Goal: Navigation & Orientation: Go to known website

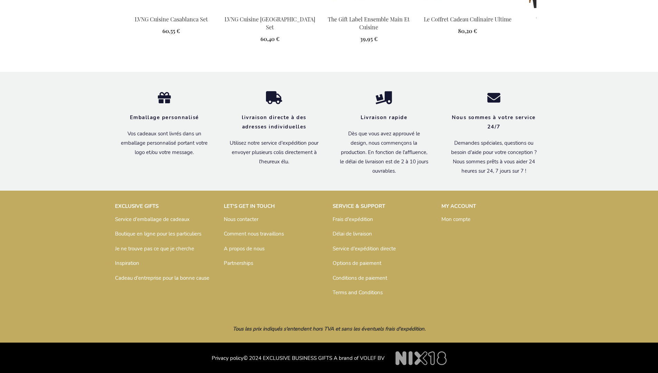
scroll to position [978, 0]
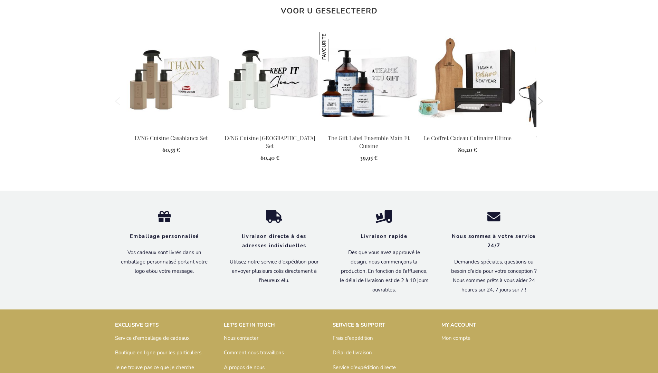
scroll to position [961, 0]
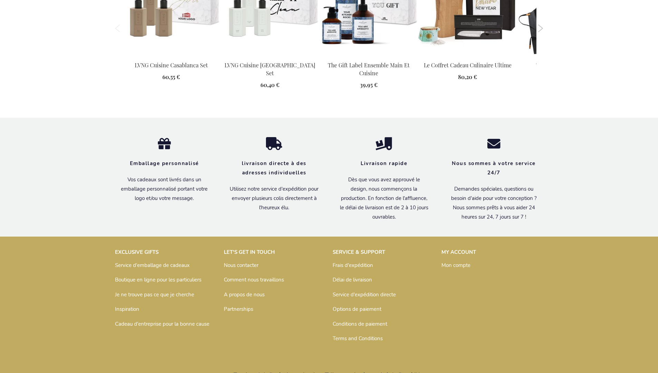
scroll to position [961, 0]
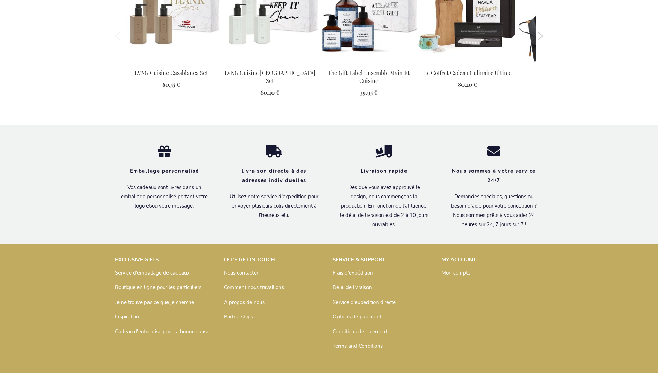
scroll to position [969, 0]
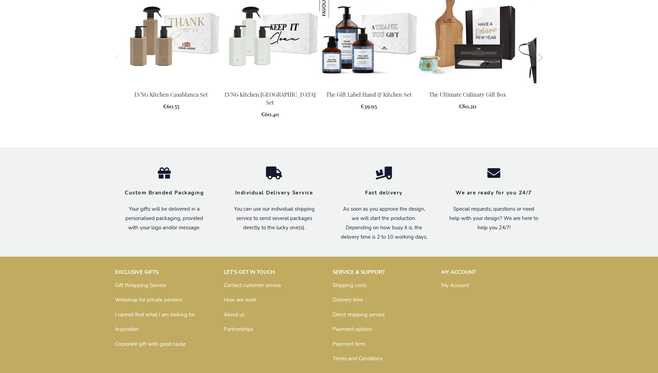
scroll to position [929, 0]
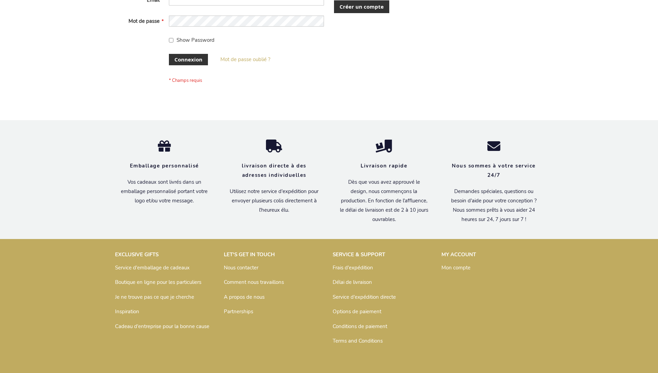
scroll to position [238, 0]
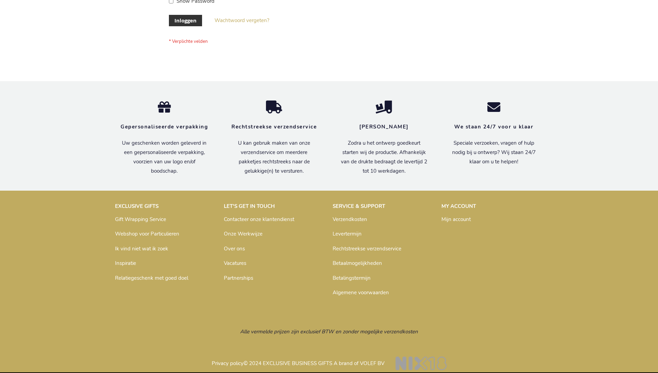
scroll to position [234, 0]
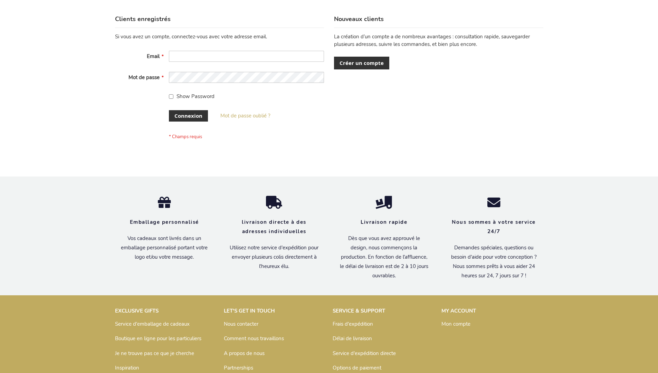
scroll to position [238, 0]
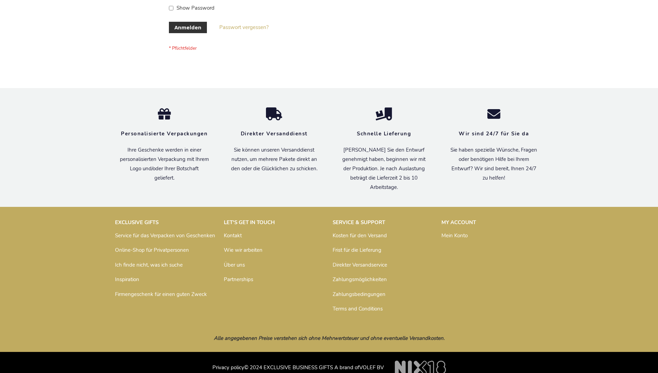
scroll to position [231, 0]
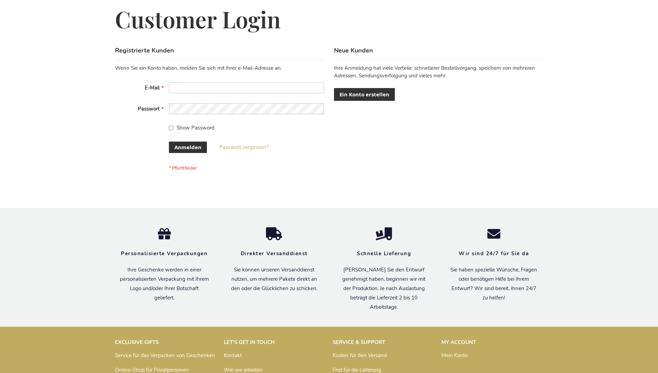
scroll to position [231, 0]
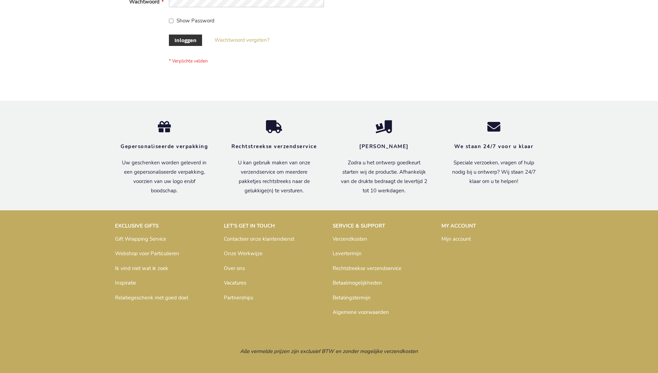
scroll to position [234, 0]
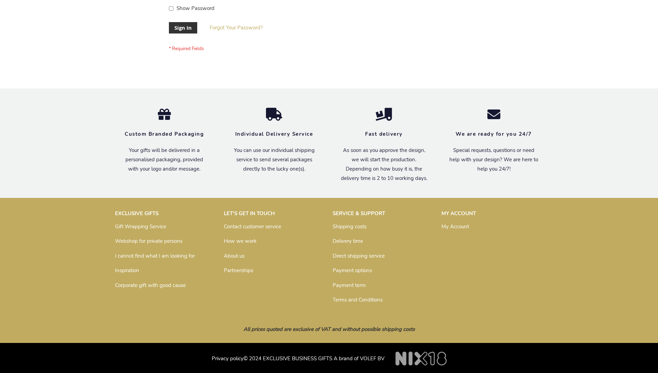
scroll to position [222, 0]
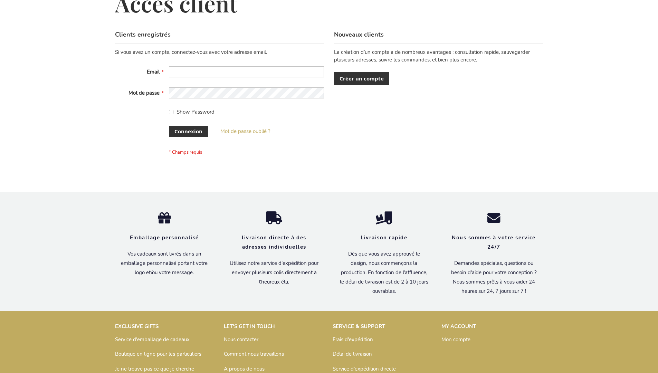
scroll to position [238, 0]
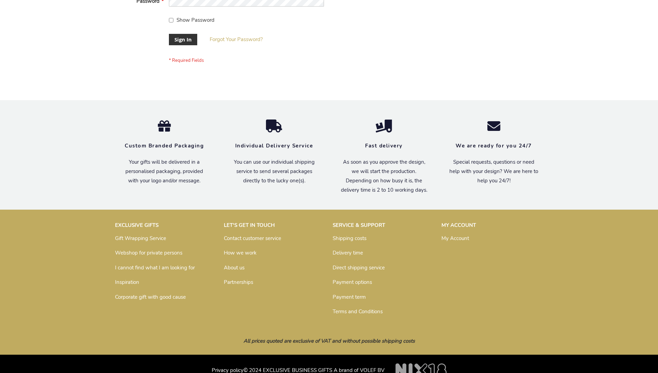
scroll to position [222, 0]
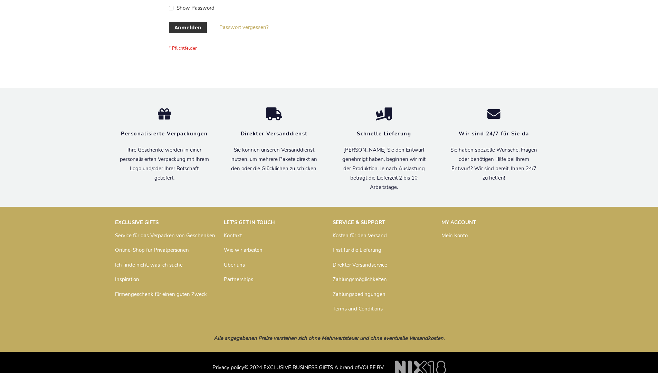
scroll to position [231, 0]
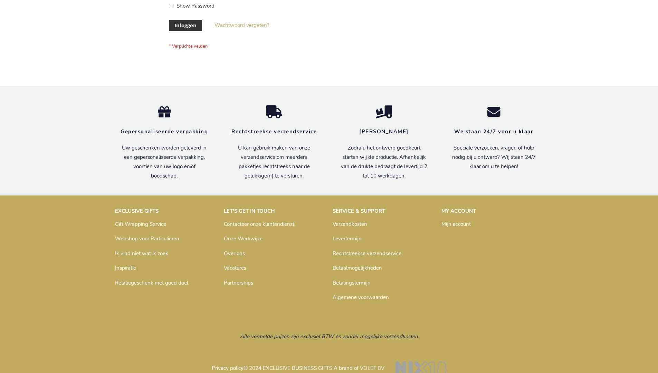
scroll to position [234, 0]
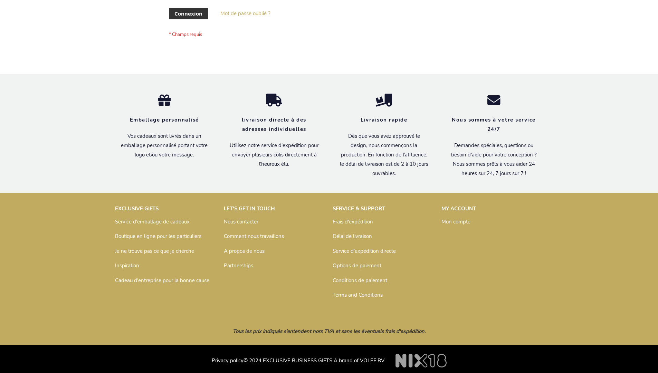
scroll to position [238, 0]
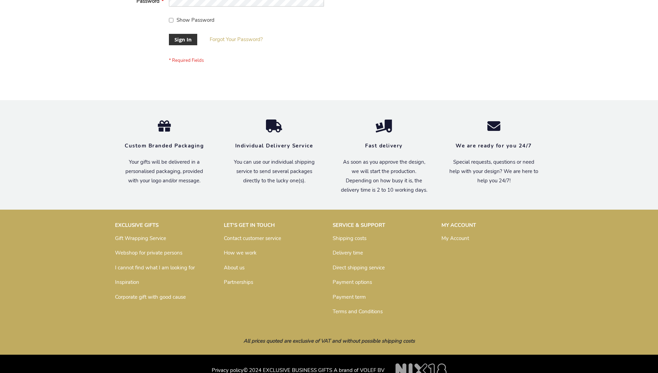
scroll to position [222, 0]
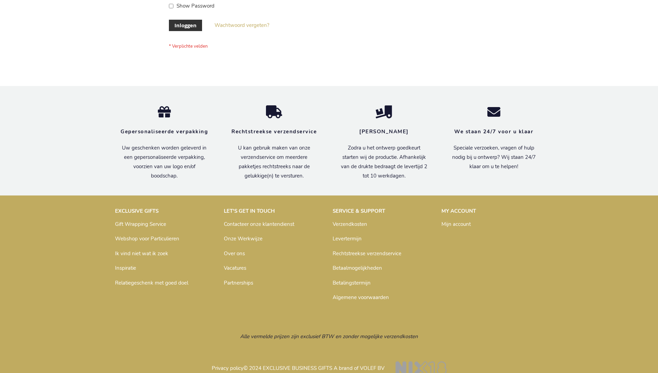
scroll to position [234, 0]
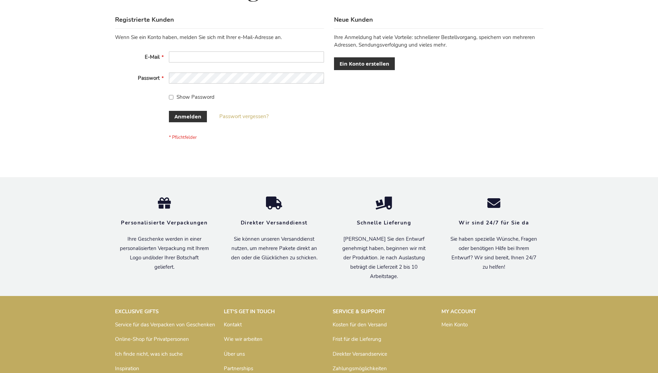
scroll to position [231, 0]
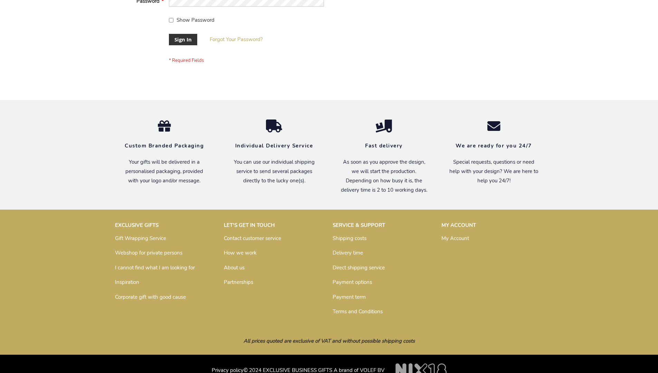
scroll to position [222, 0]
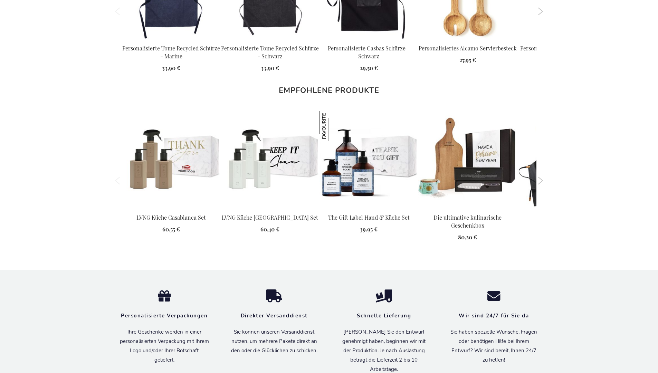
scroll to position [962, 0]
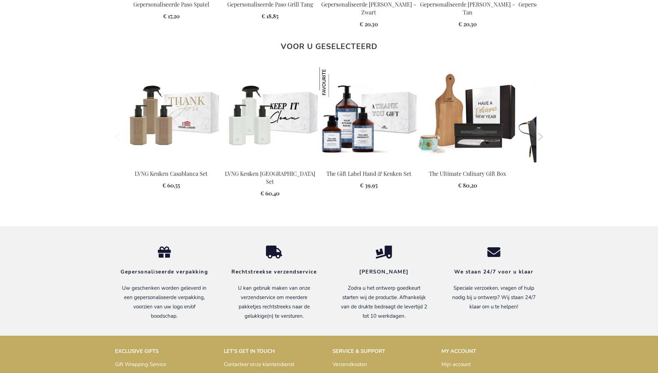
scroll to position [932, 0]
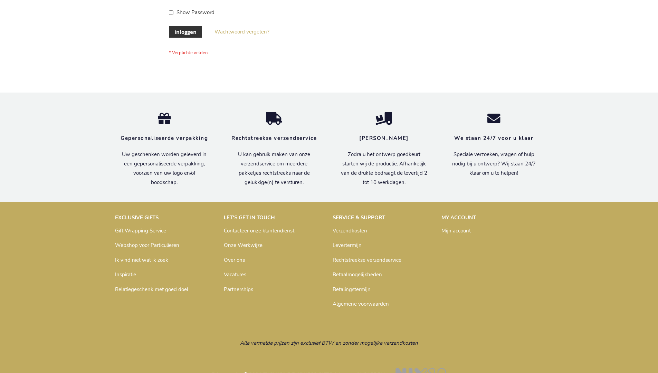
scroll to position [234, 0]
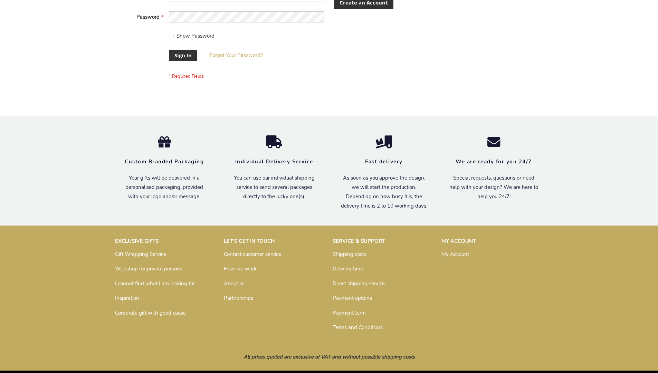
scroll to position [222, 0]
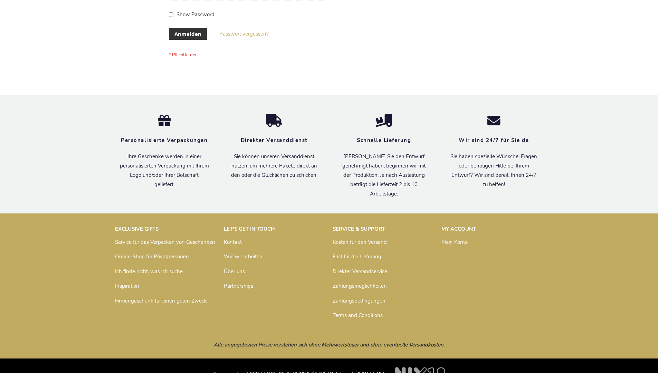
scroll to position [231, 0]
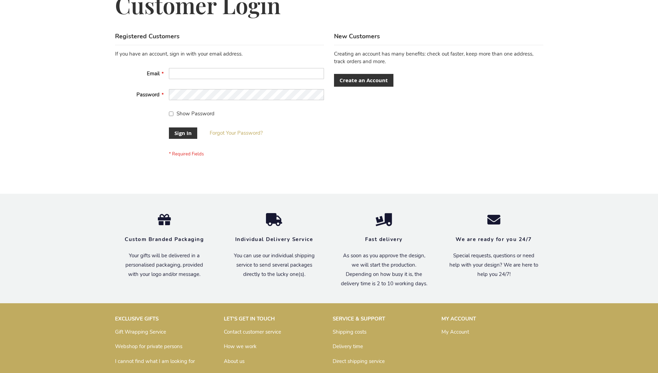
scroll to position [216, 0]
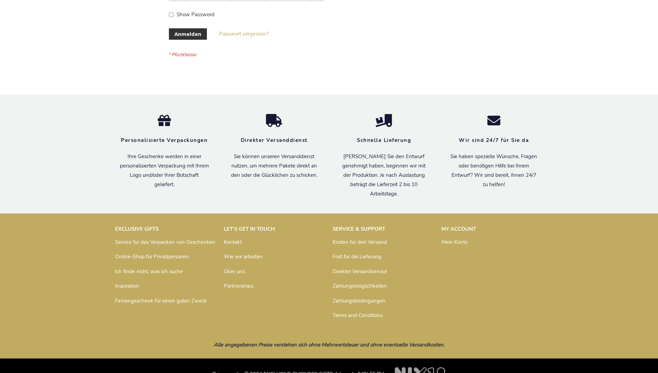
scroll to position [231, 0]
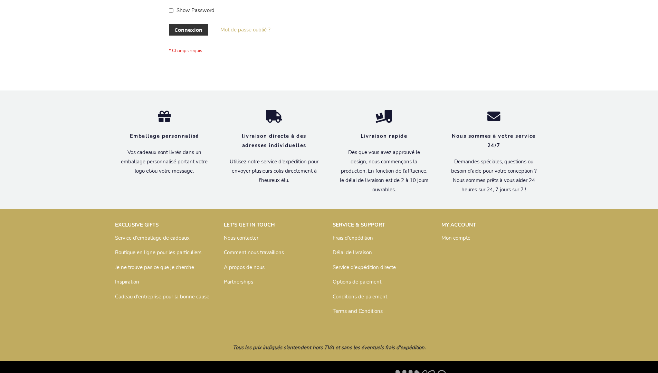
scroll to position [238, 0]
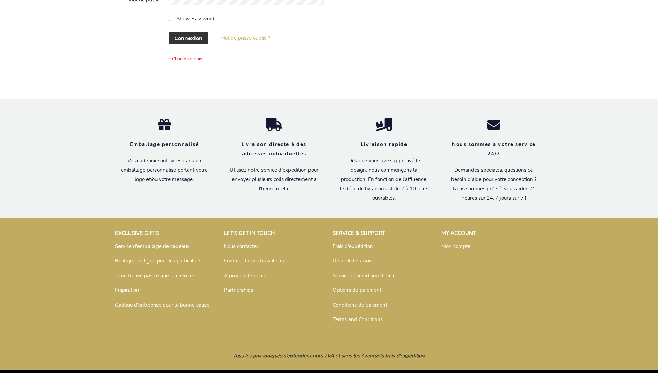
scroll to position [238, 0]
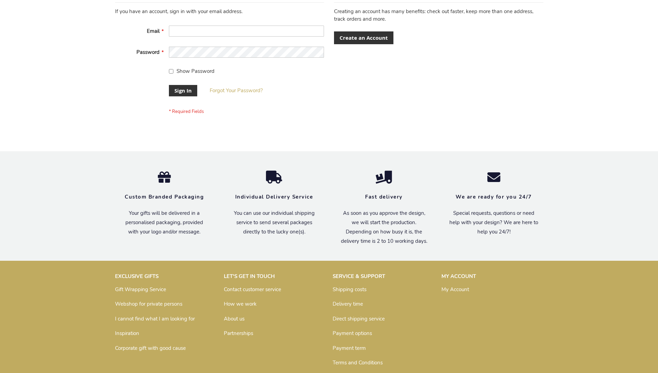
scroll to position [216, 0]
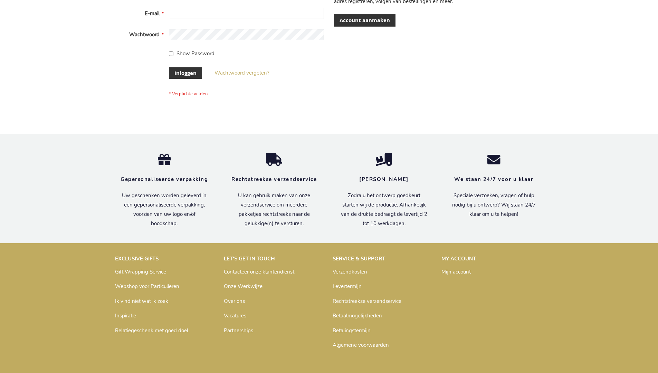
scroll to position [234, 0]
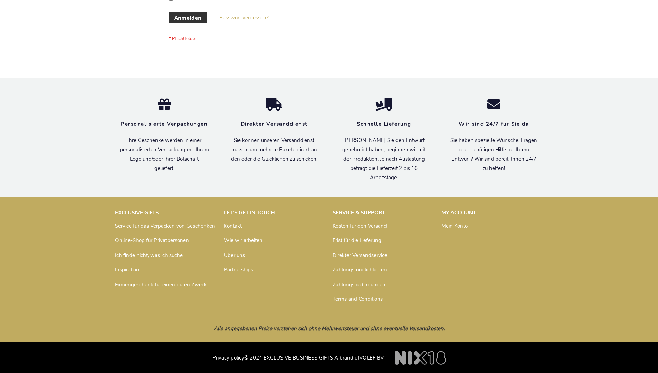
scroll to position [231, 0]
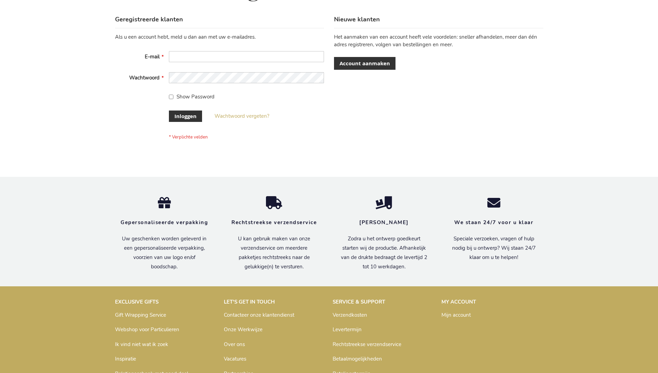
scroll to position [234, 0]
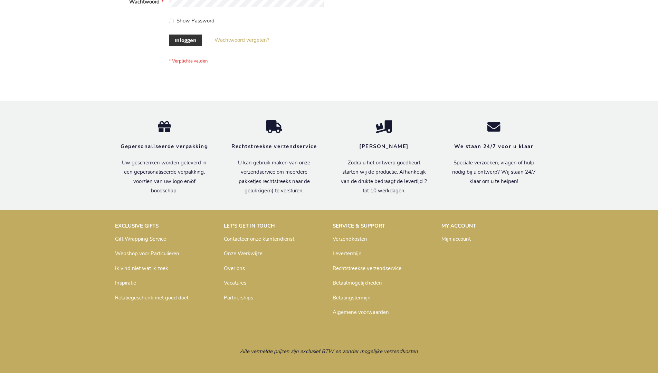
scroll to position [234, 0]
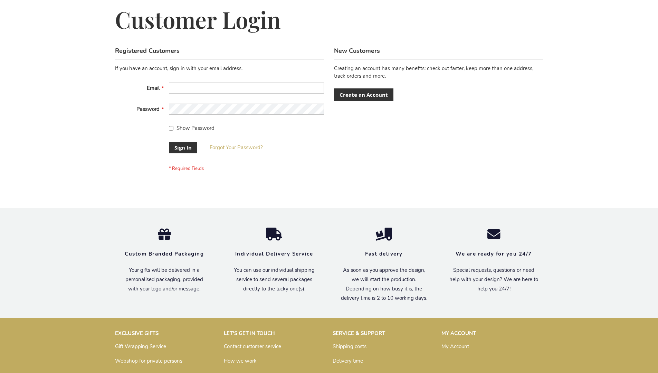
scroll to position [222, 0]
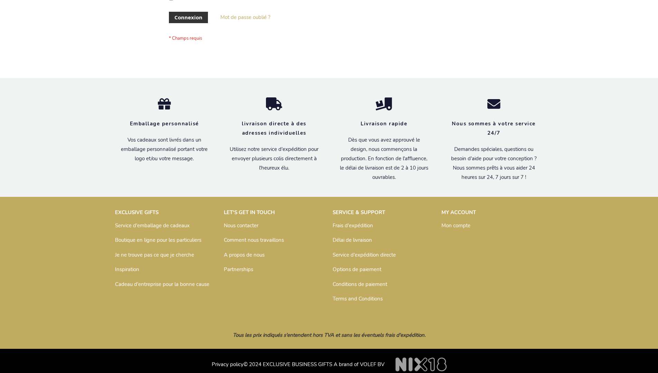
scroll to position [238, 0]
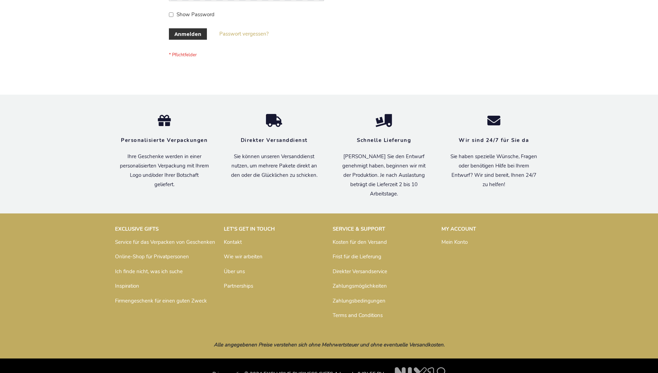
scroll to position [231, 0]
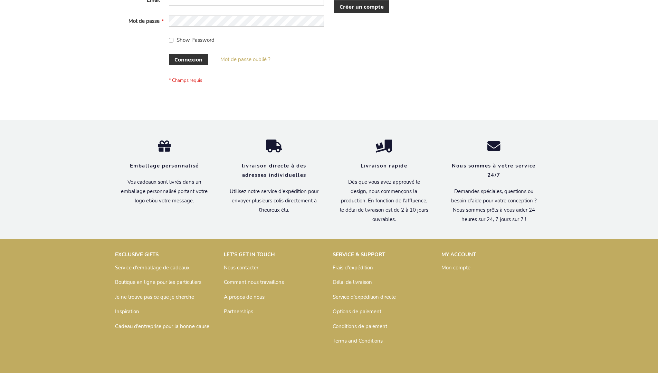
scroll to position [238, 0]
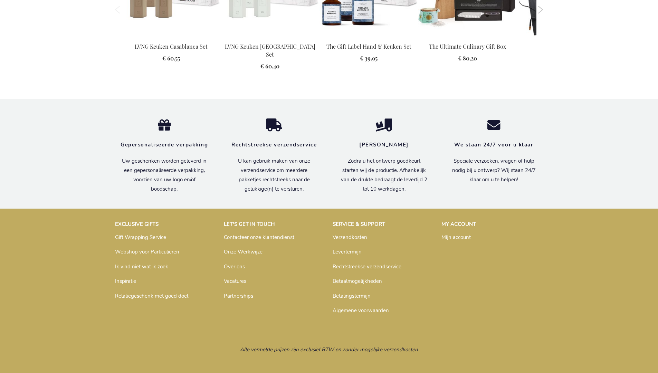
scroll to position [934, 0]
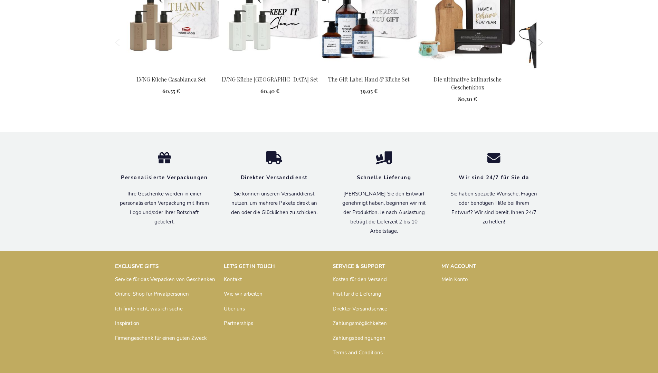
scroll to position [962, 0]
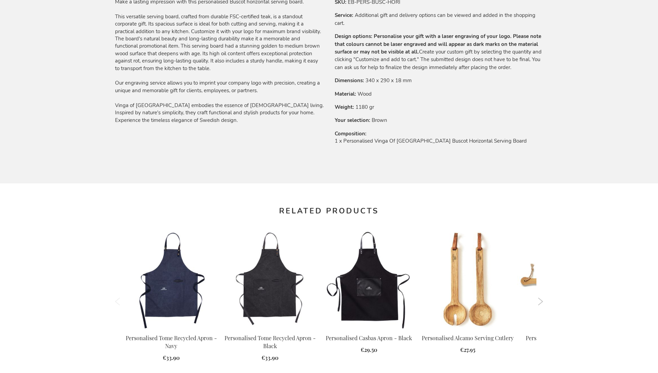
scroll to position [929, 0]
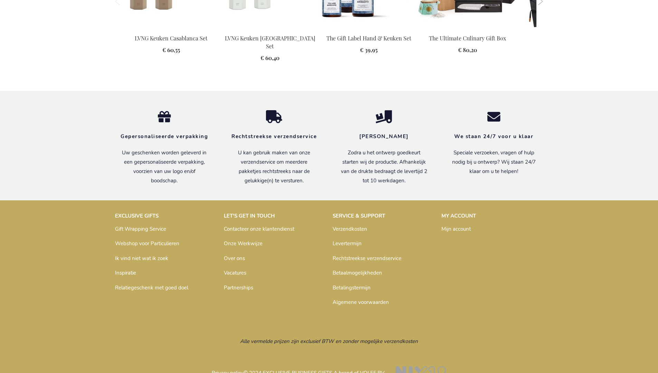
scroll to position [934, 0]
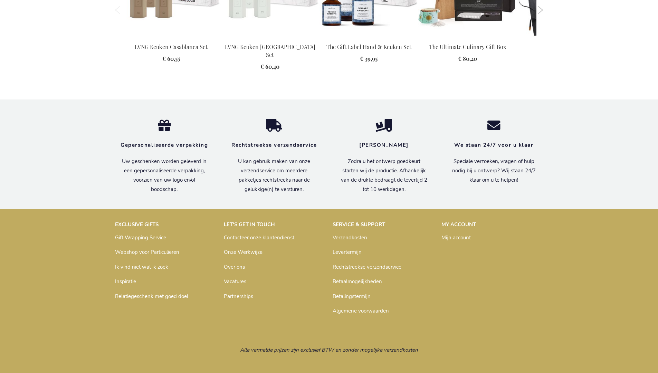
scroll to position [942, 0]
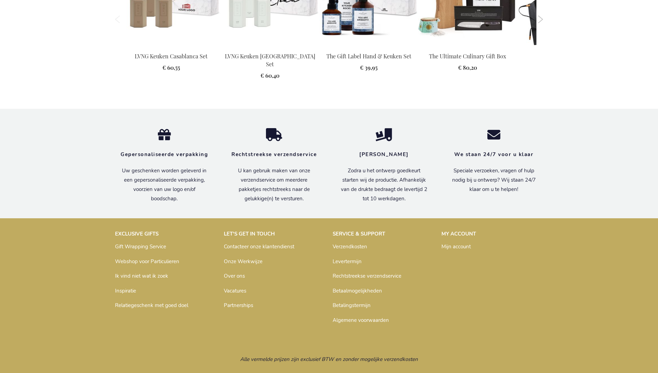
scroll to position [934, 0]
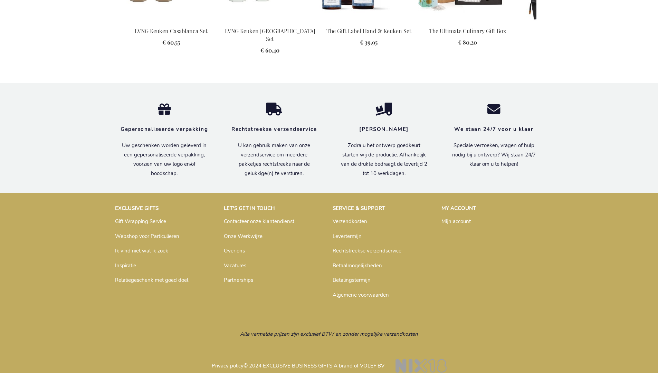
scroll to position [937, 0]
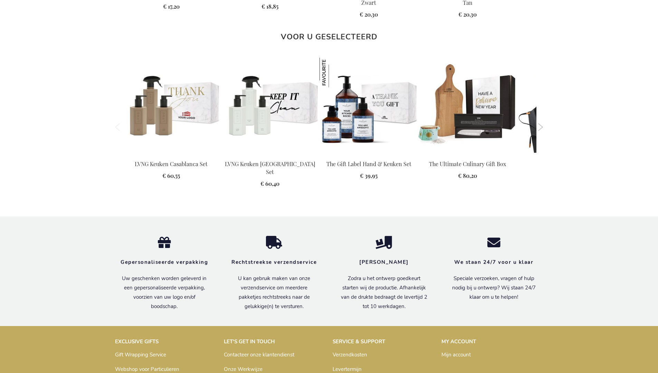
scroll to position [942, 0]
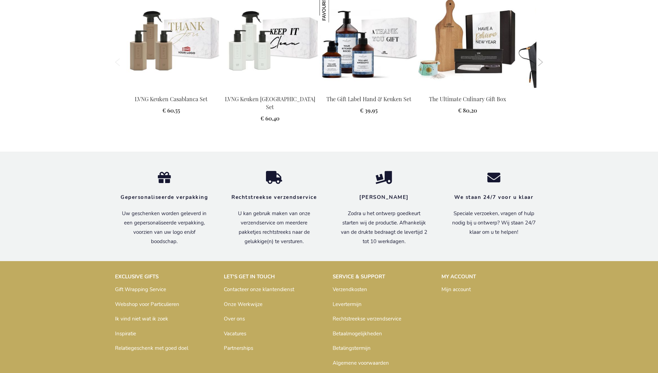
scroll to position [934, 0]
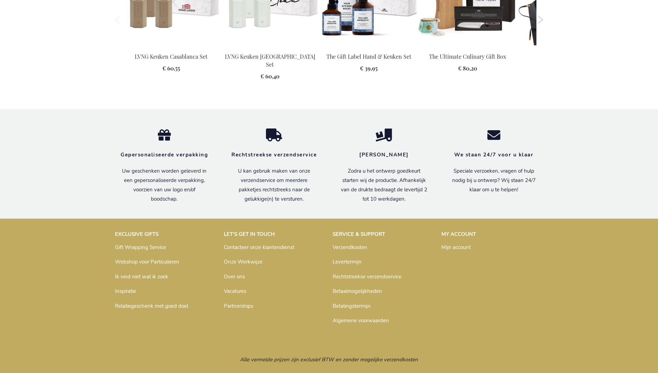
scroll to position [942, 0]
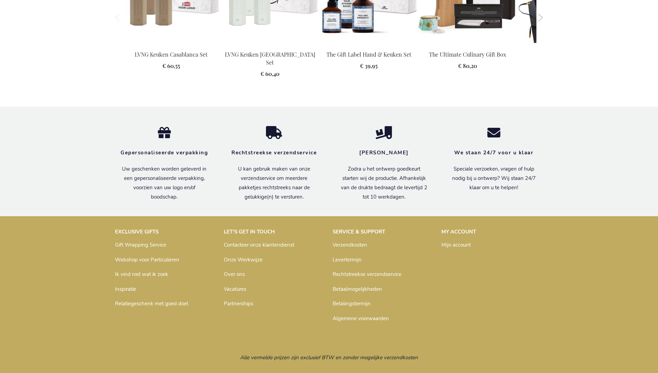
scroll to position [942, 0]
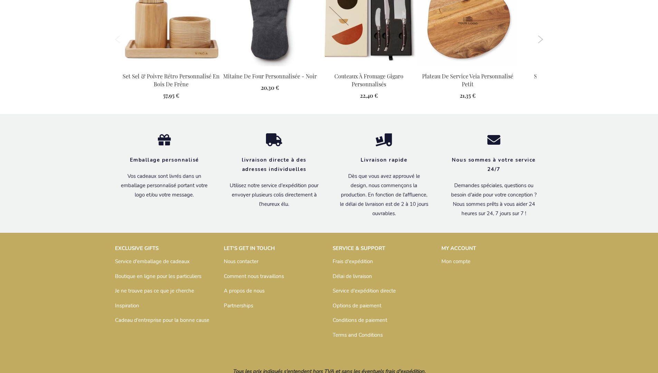
scroll to position [769, 0]
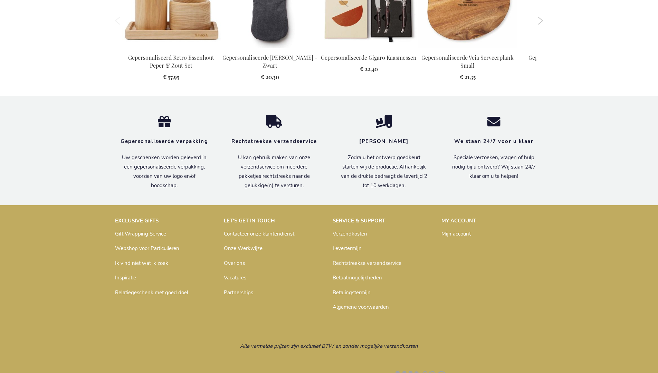
scroll to position [751, 0]
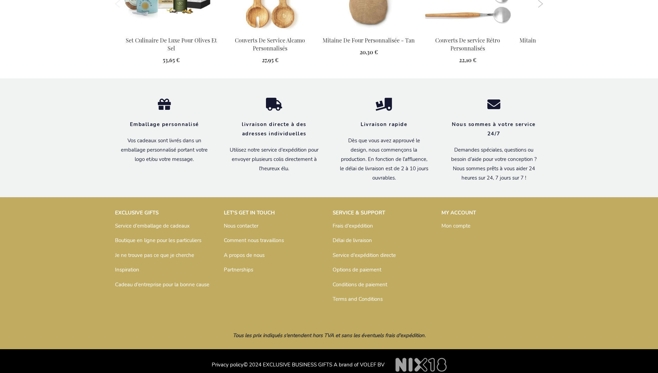
scroll to position [759, 0]
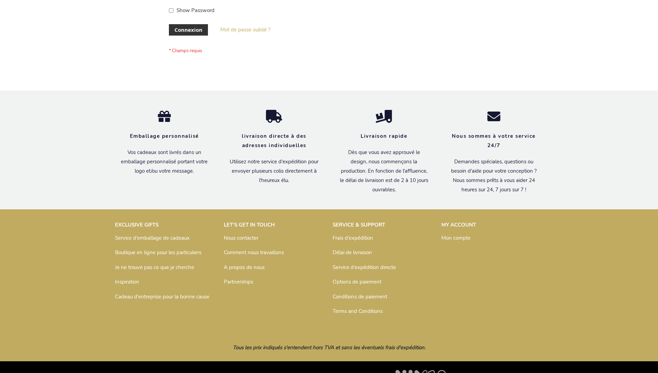
scroll to position [238, 0]
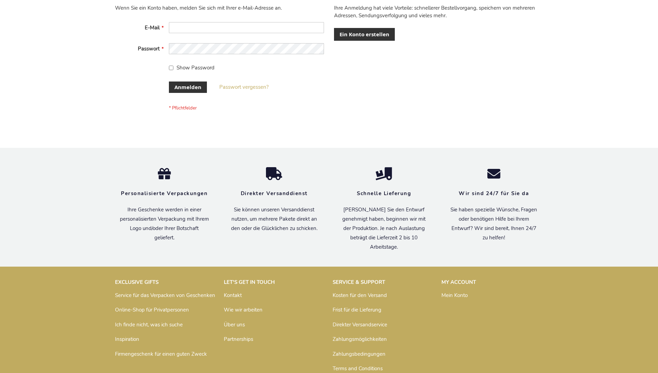
scroll to position [231, 0]
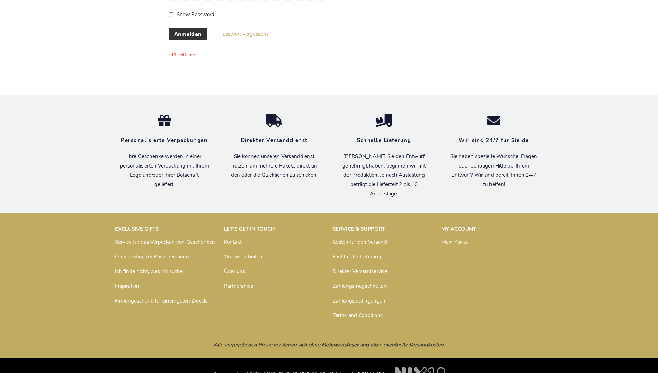
scroll to position [231, 0]
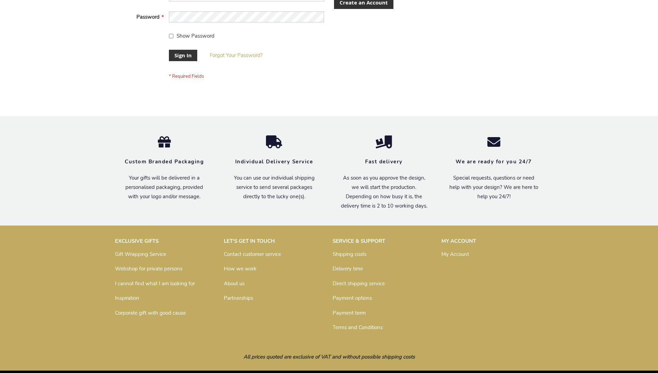
scroll to position [222, 0]
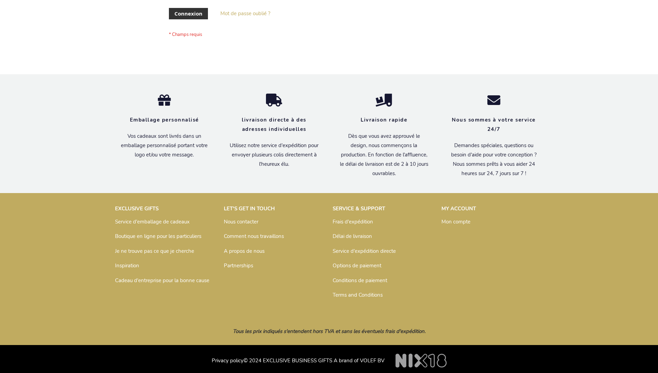
scroll to position [238, 0]
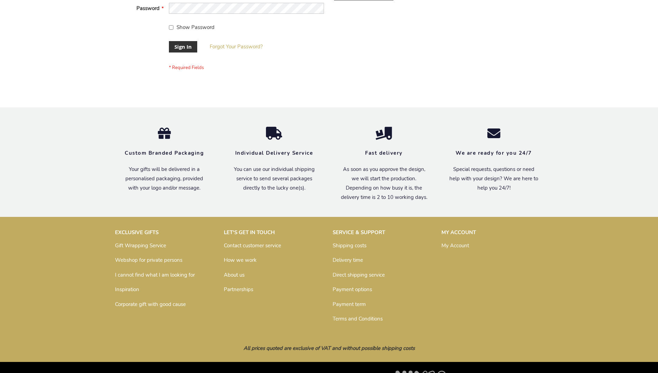
scroll to position [222, 0]
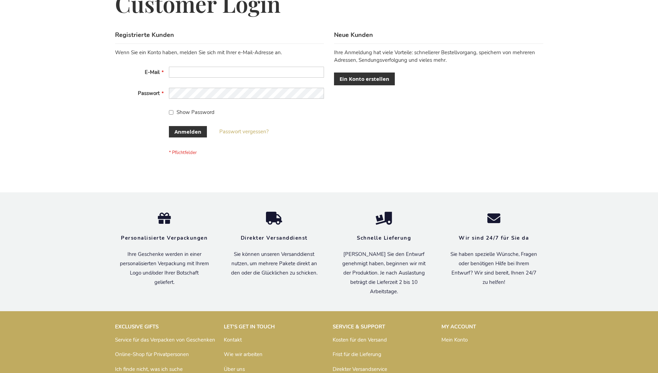
scroll to position [231, 0]
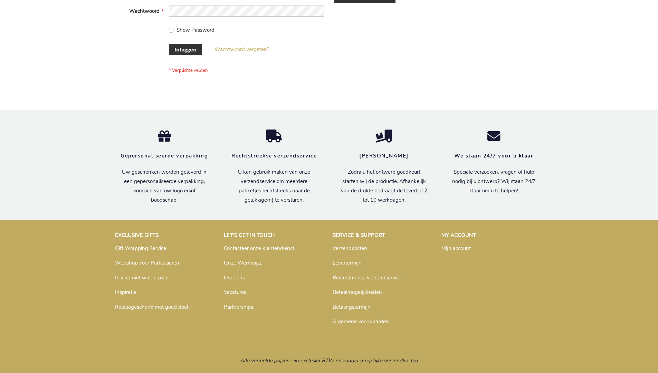
scroll to position [234, 0]
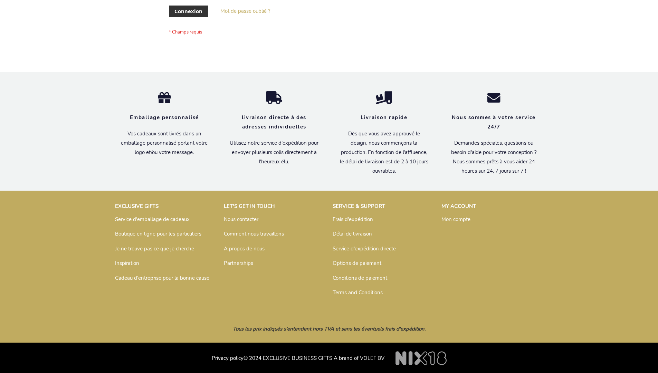
scroll to position [238, 0]
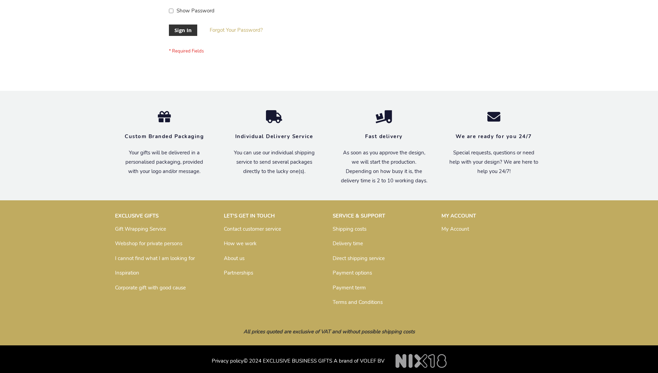
scroll to position [222, 0]
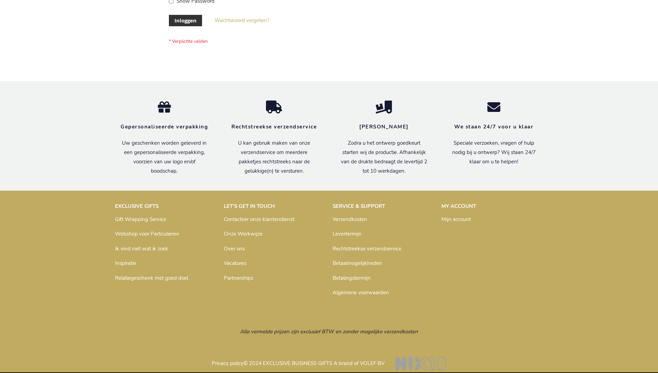
scroll to position [234, 0]
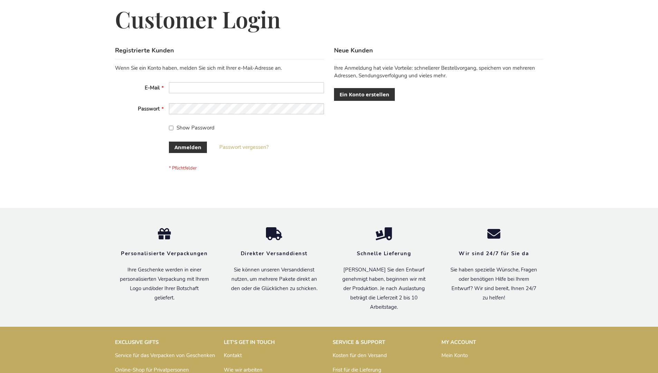
scroll to position [231, 0]
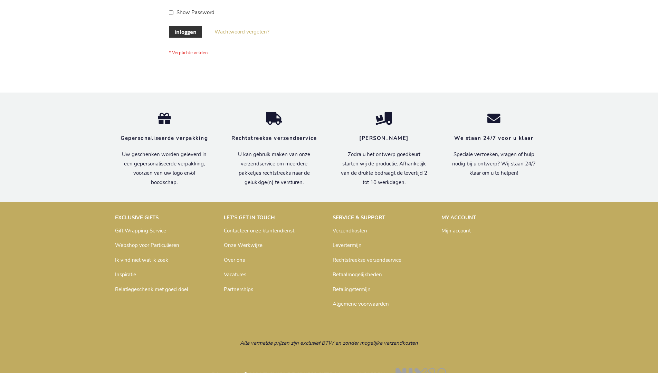
scroll to position [234, 0]
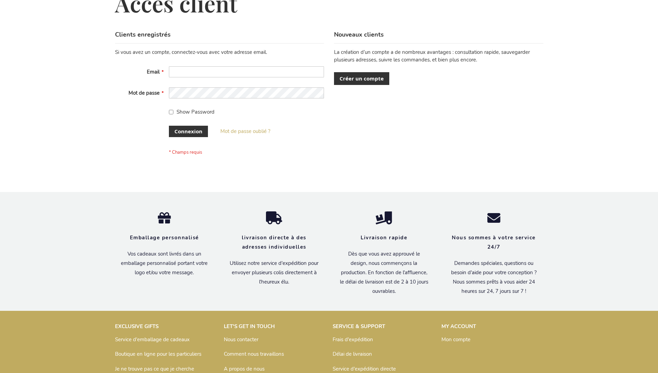
scroll to position [238, 0]
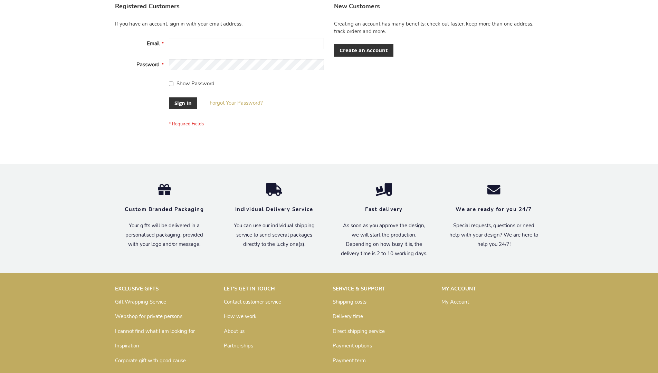
scroll to position [222, 0]
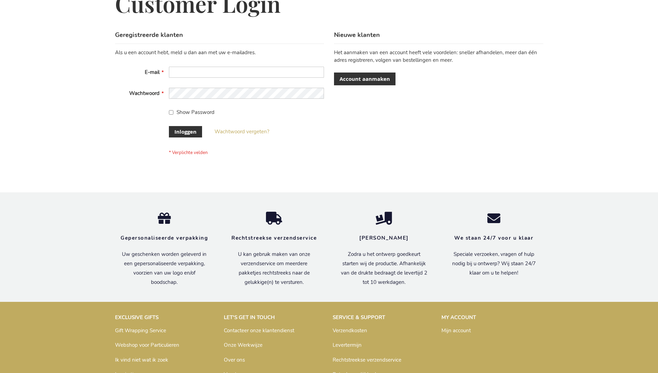
scroll to position [234, 0]
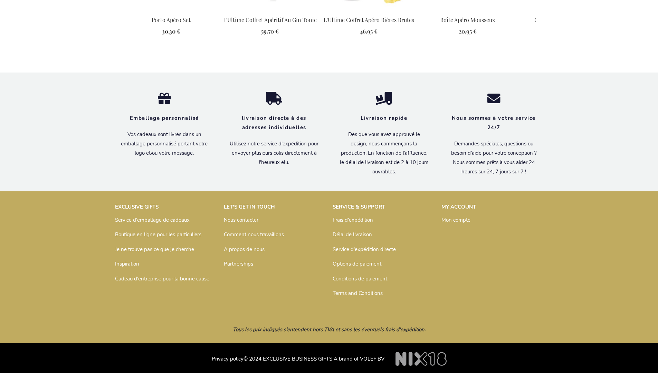
scroll to position [904, 0]
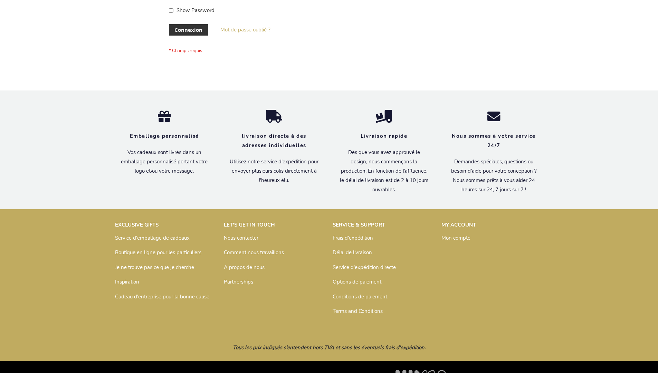
scroll to position [238, 0]
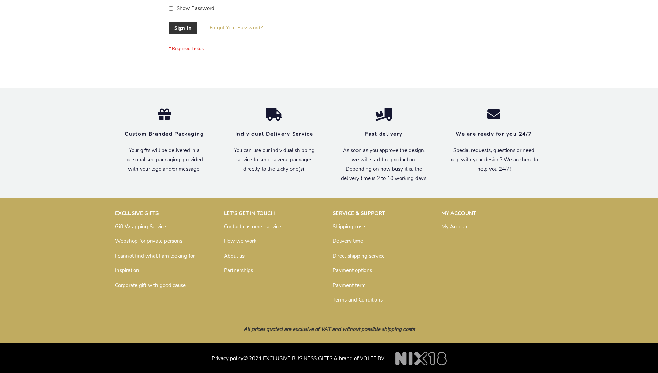
scroll to position [222, 0]
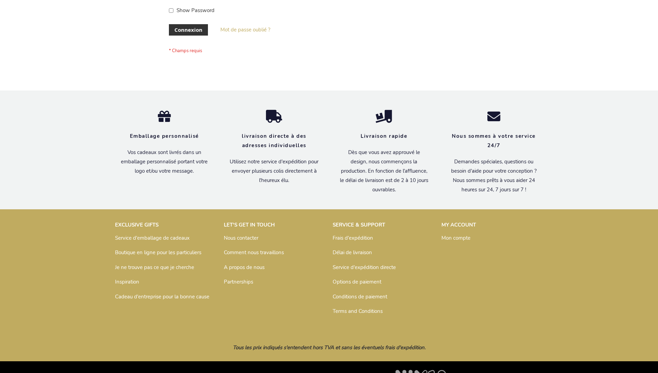
scroll to position [238, 0]
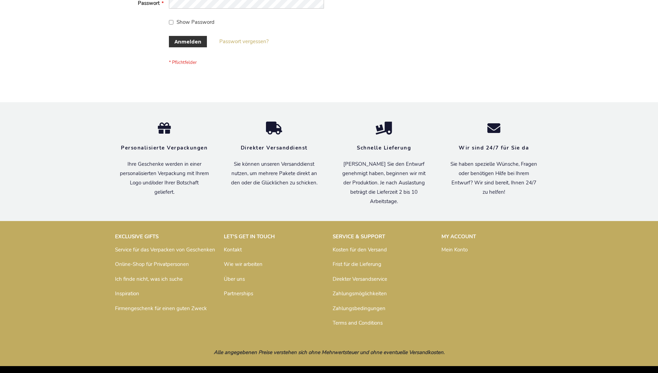
scroll to position [231, 0]
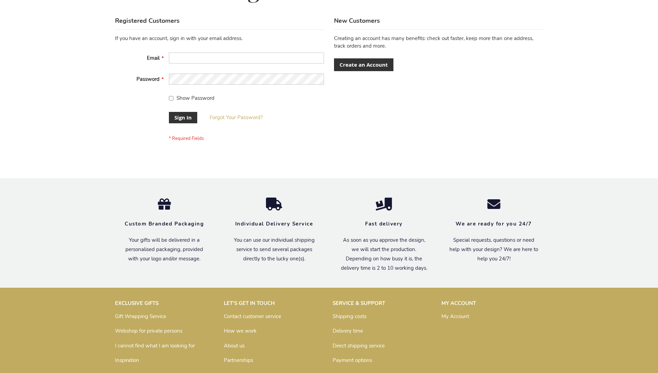
scroll to position [222, 0]
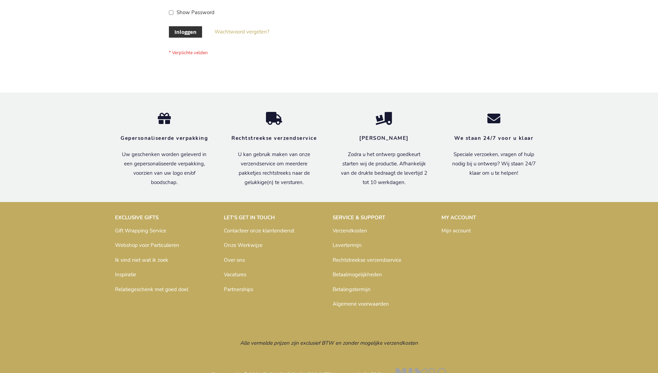
scroll to position [234, 0]
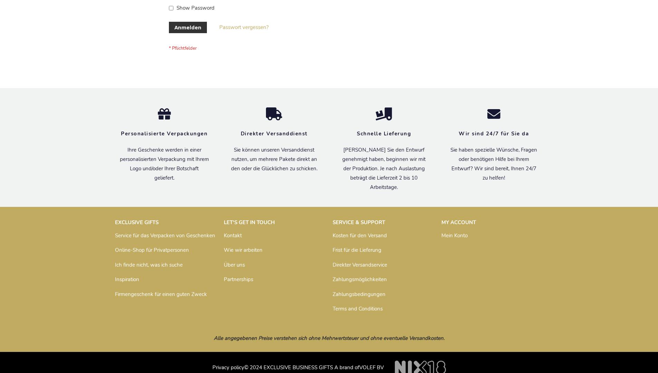
scroll to position [231, 0]
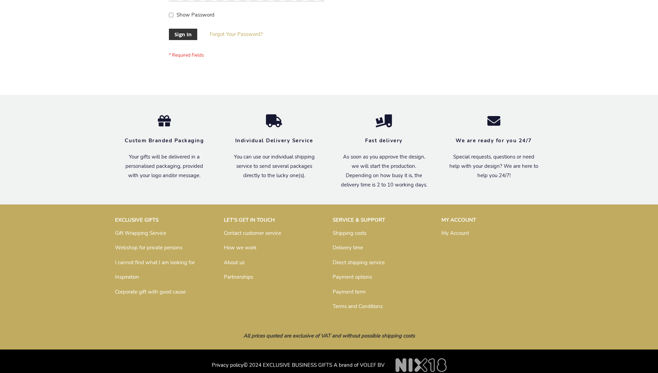
scroll to position [222, 0]
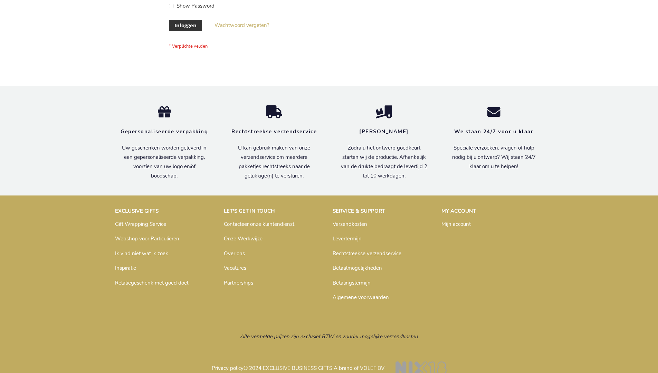
scroll to position [234, 0]
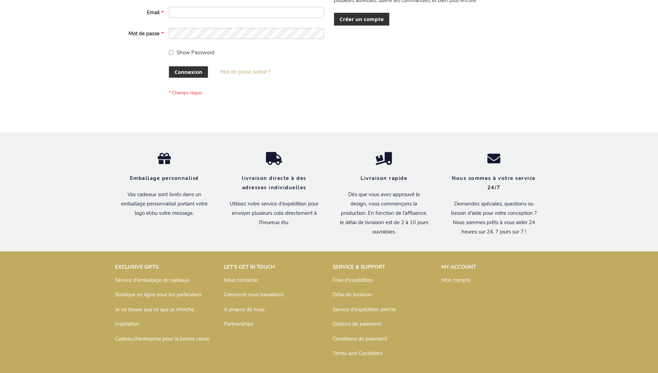
scroll to position [238, 0]
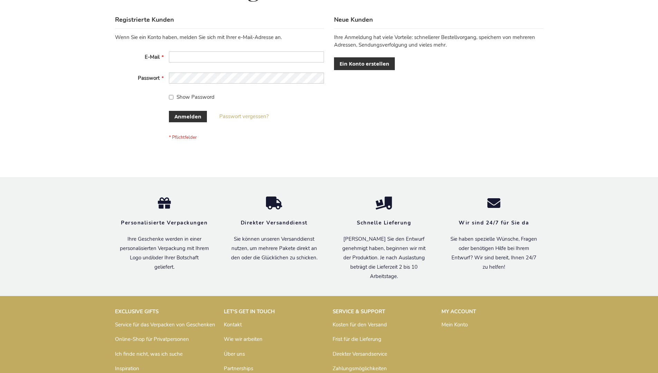
scroll to position [231, 0]
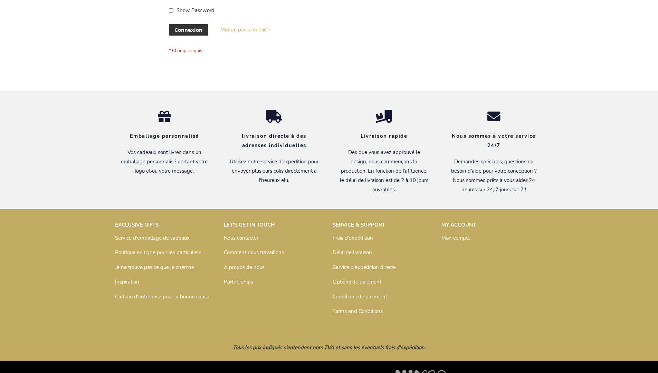
scroll to position [238, 0]
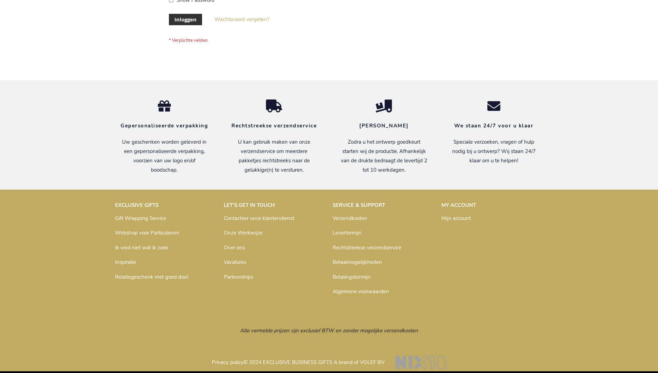
scroll to position [229, 0]
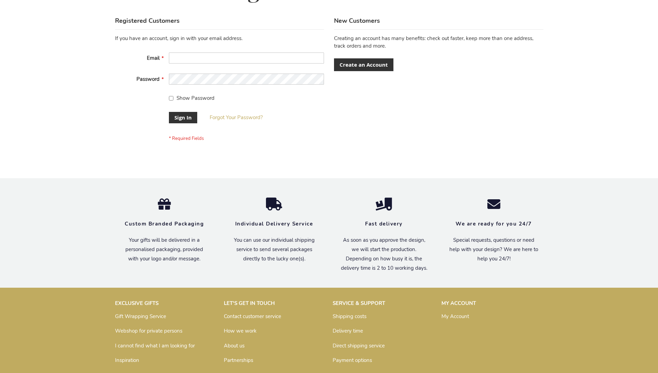
scroll to position [222, 0]
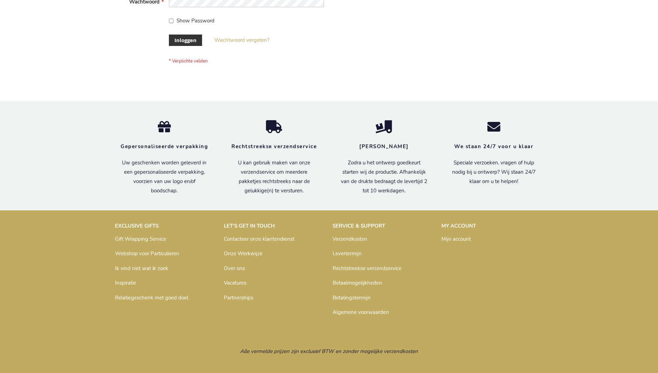
scroll to position [234, 0]
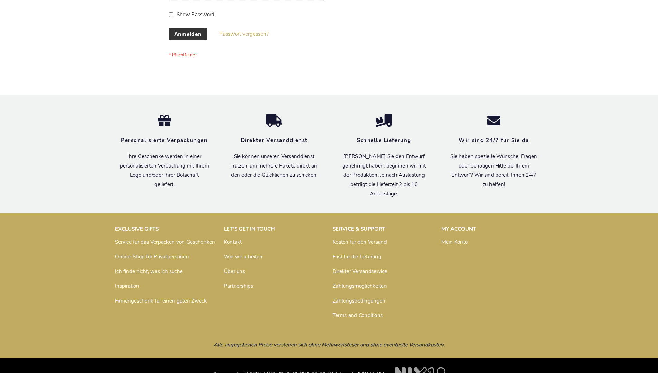
scroll to position [231, 0]
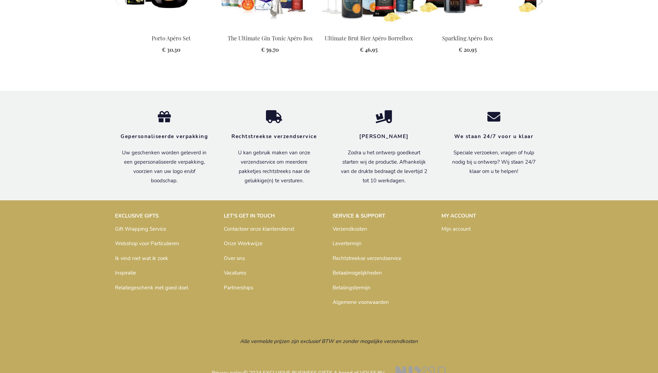
scroll to position [904, 0]
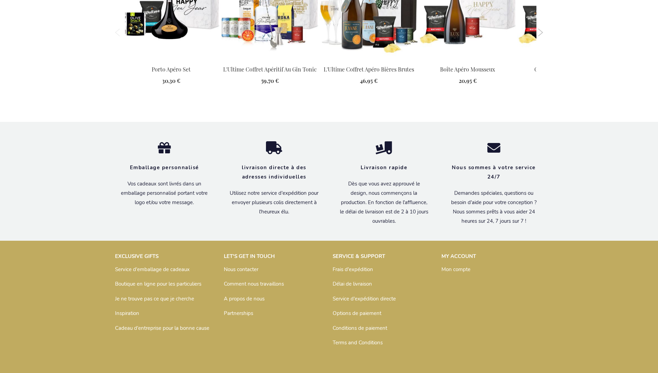
scroll to position [908, 0]
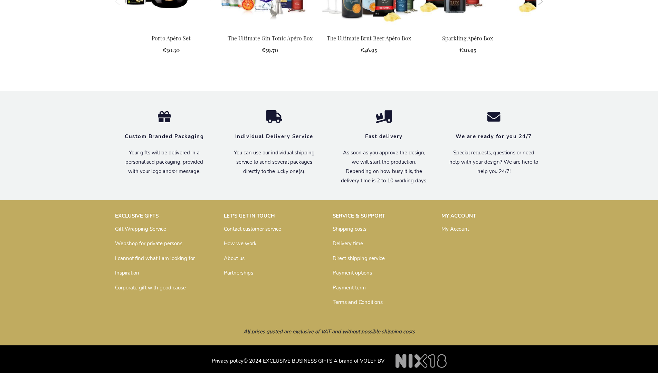
scroll to position [876, 0]
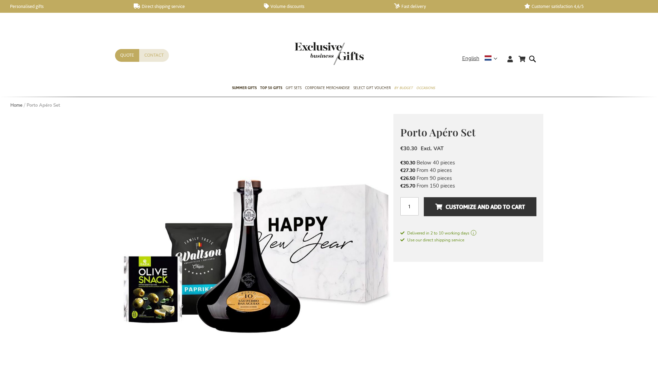
scroll to position [891, 0]
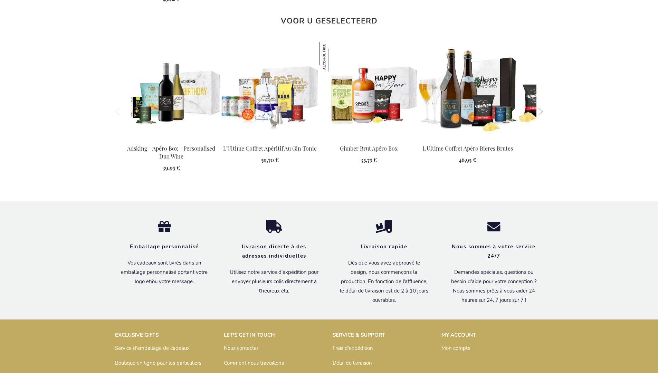
scroll to position [914, 0]
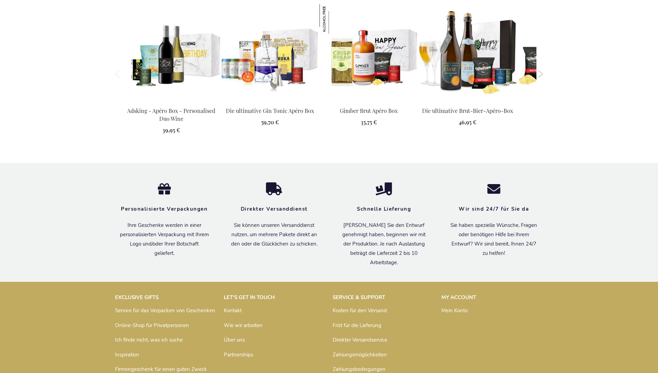
scroll to position [908, 0]
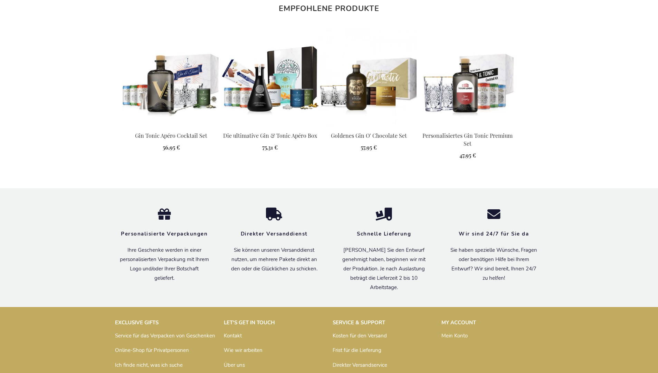
scroll to position [944, 0]
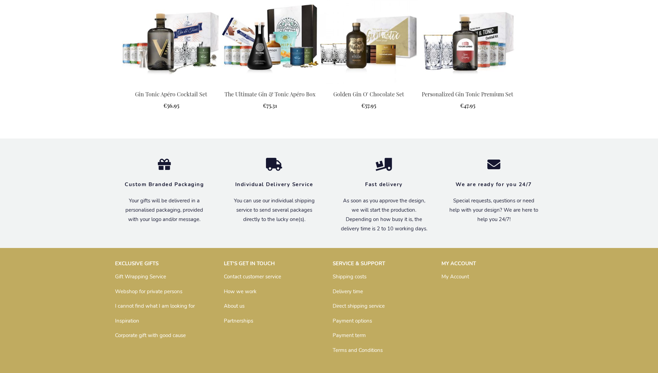
scroll to position [919, 0]
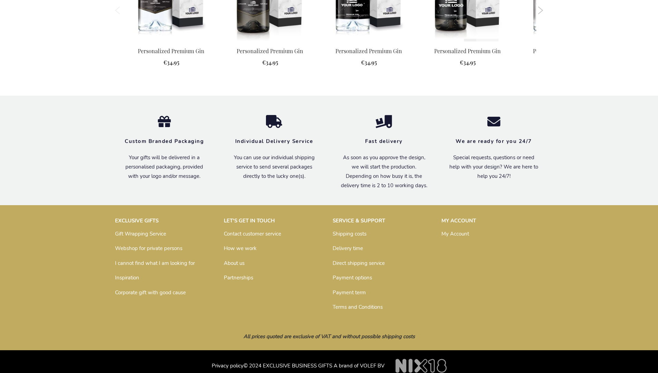
scroll to position [875, 0]
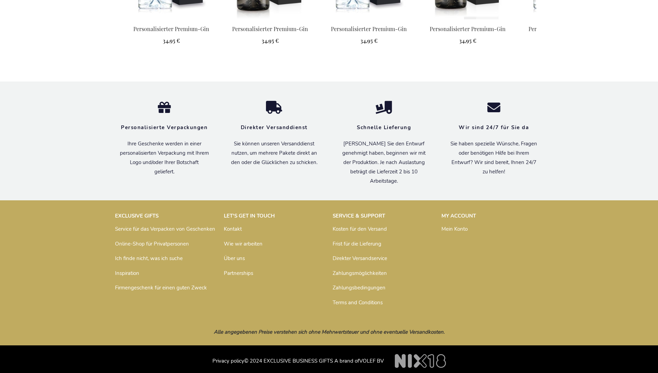
scroll to position [900, 0]
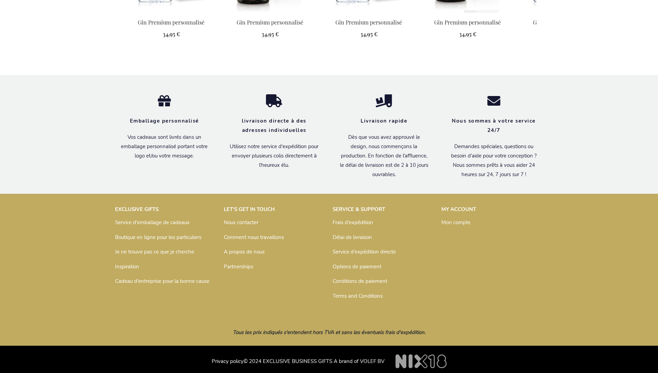
scroll to position [907, 0]
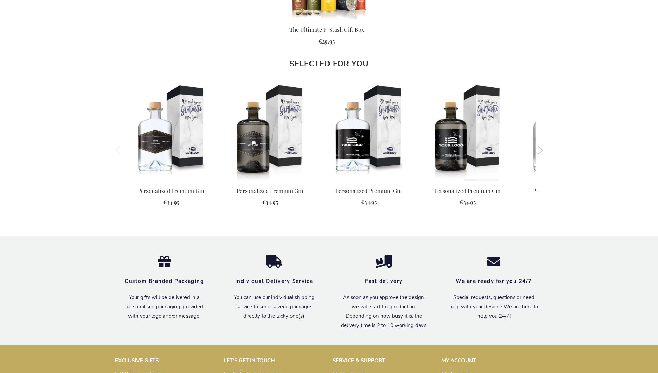
scroll to position [875, 0]
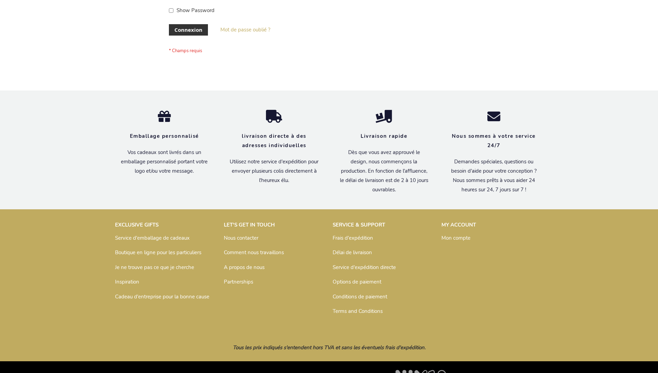
scroll to position [238, 0]
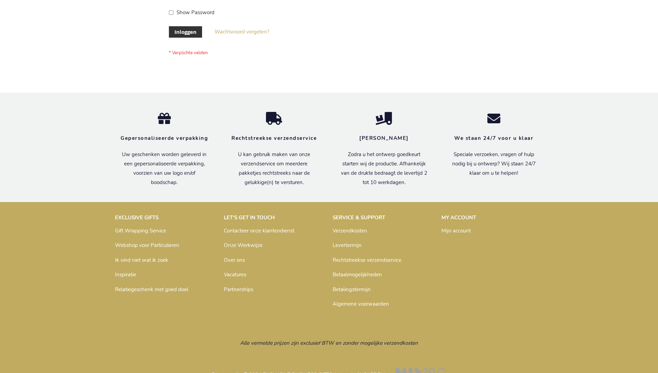
scroll to position [234, 0]
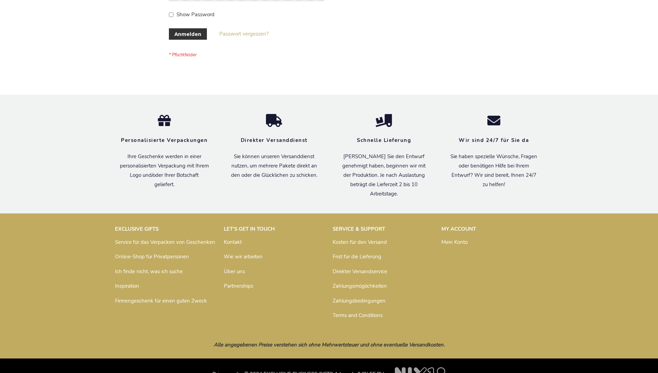
scroll to position [231, 0]
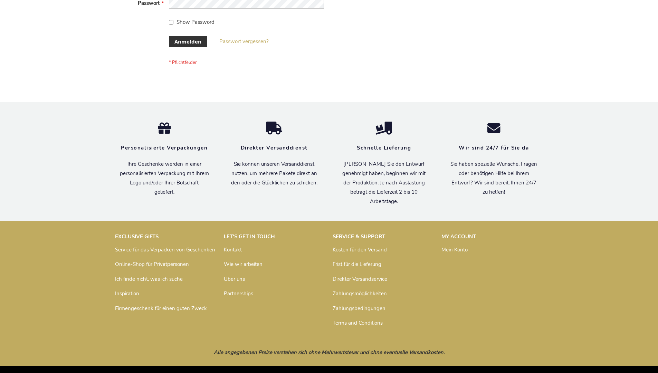
scroll to position [231, 0]
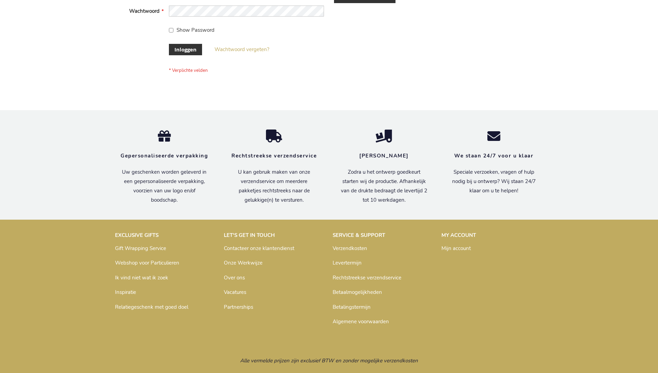
scroll to position [234, 0]
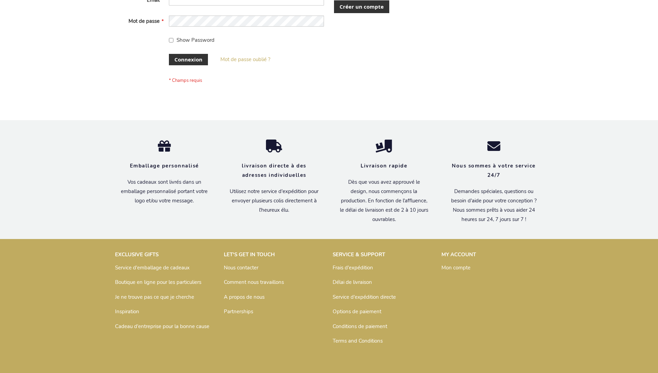
scroll to position [238, 0]
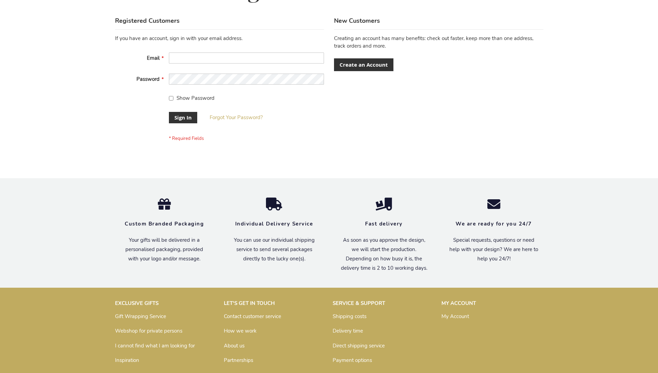
scroll to position [222, 0]
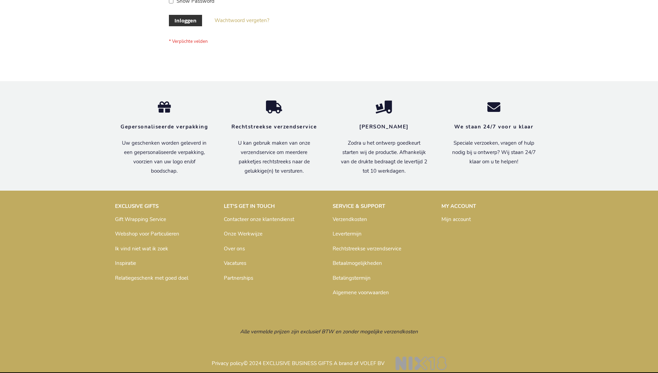
scroll to position [234, 0]
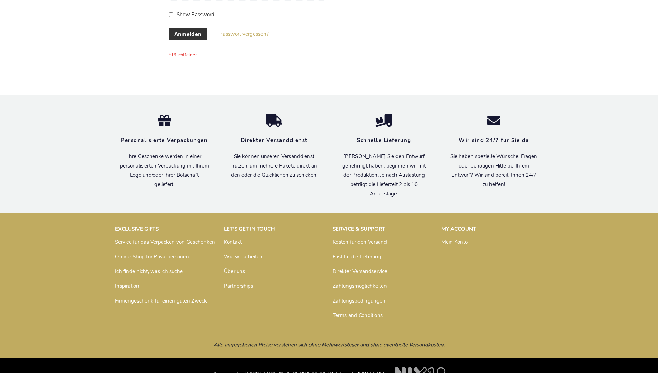
scroll to position [231, 0]
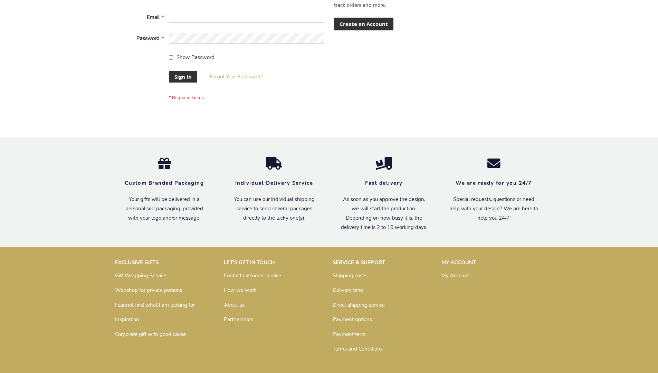
scroll to position [222, 0]
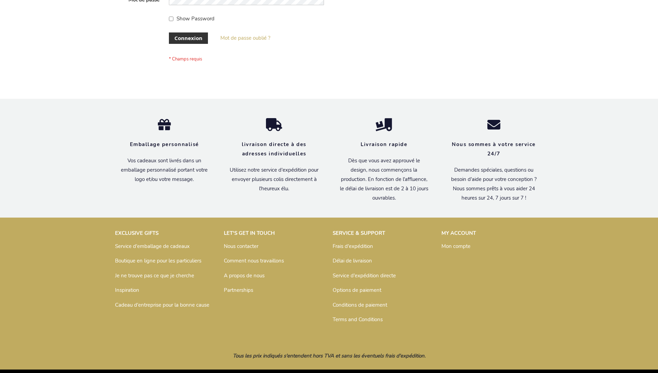
scroll to position [238, 0]
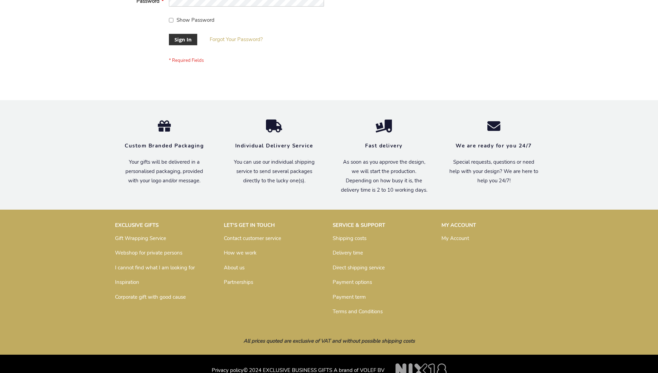
scroll to position [222, 0]
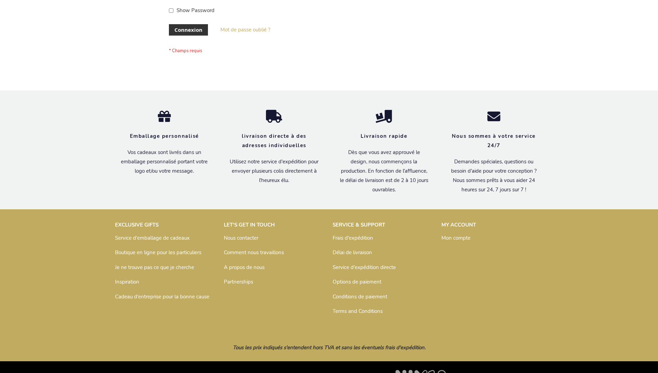
scroll to position [238, 0]
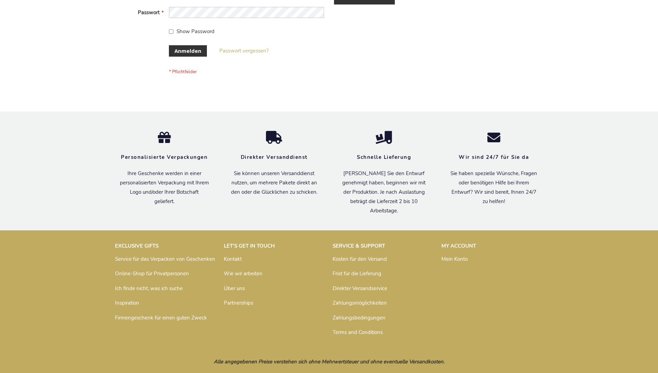
scroll to position [231, 0]
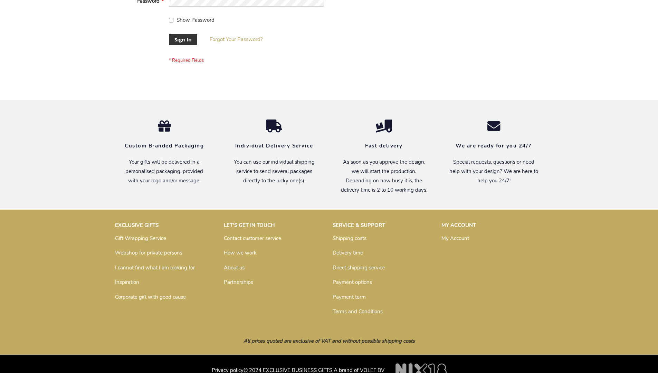
scroll to position [222, 0]
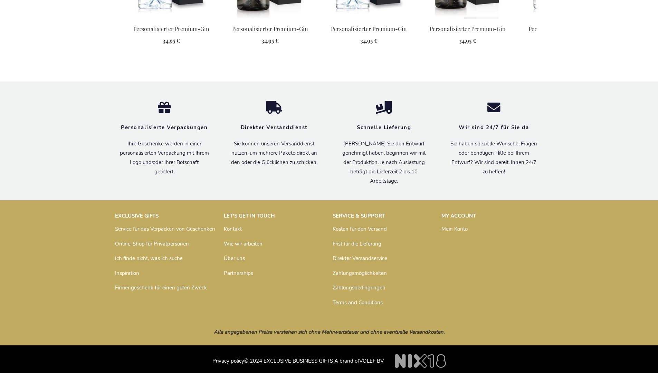
scroll to position [900, 0]
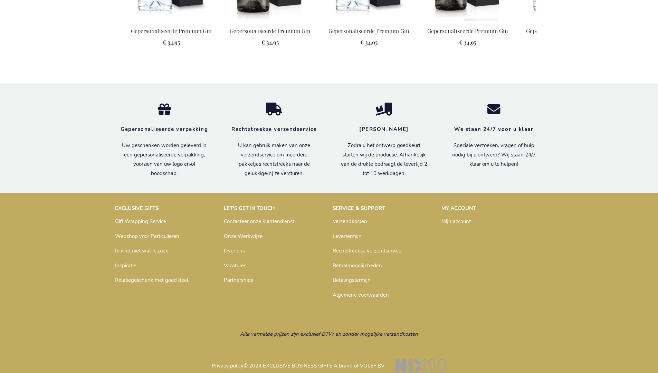
scroll to position [888, 0]
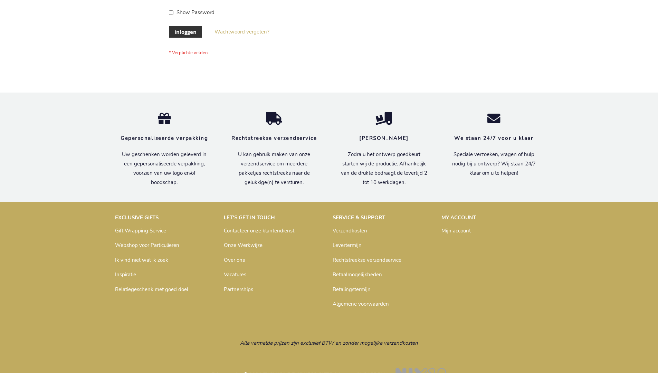
scroll to position [234, 0]
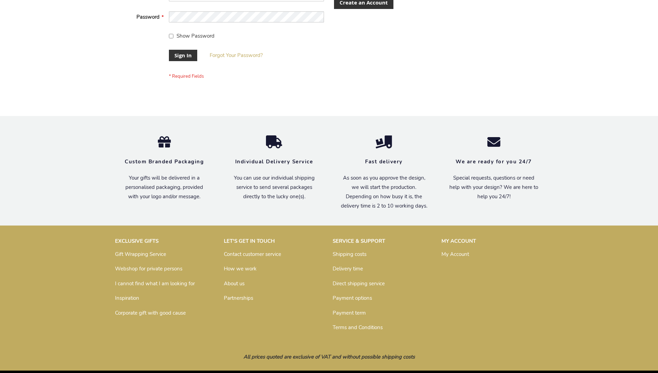
scroll to position [222, 0]
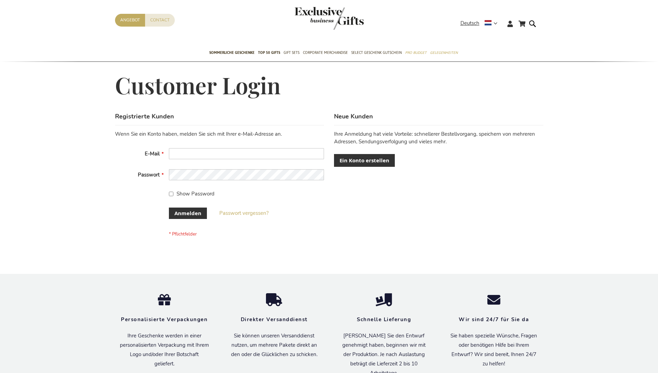
scroll to position [231, 0]
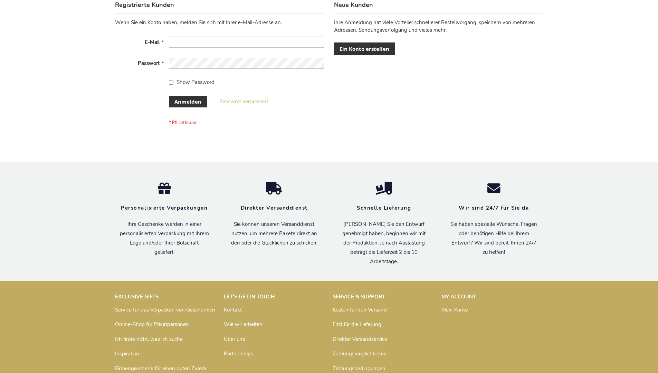
scroll to position [231, 0]
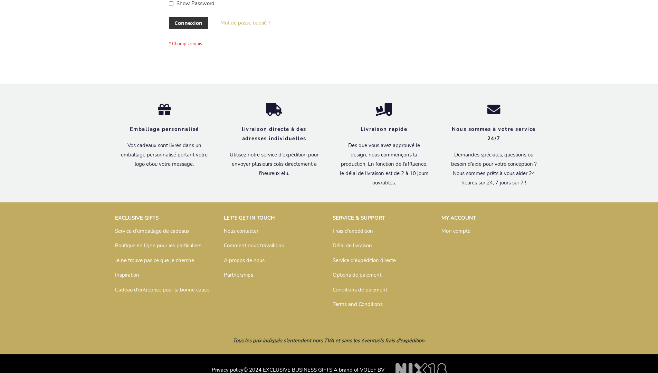
scroll to position [238, 0]
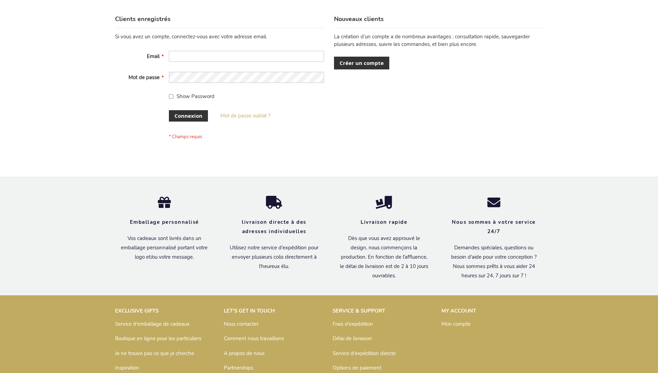
scroll to position [238, 0]
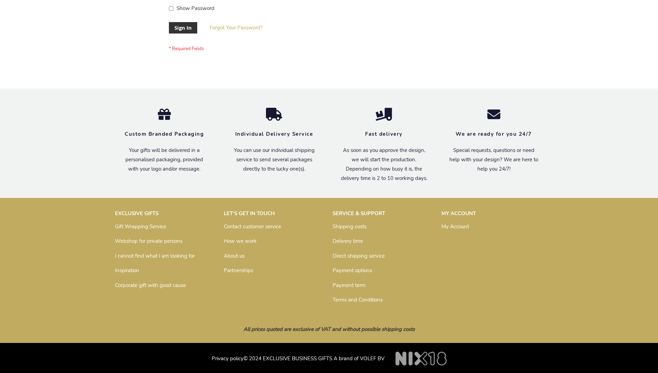
scroll to position [222, 0]
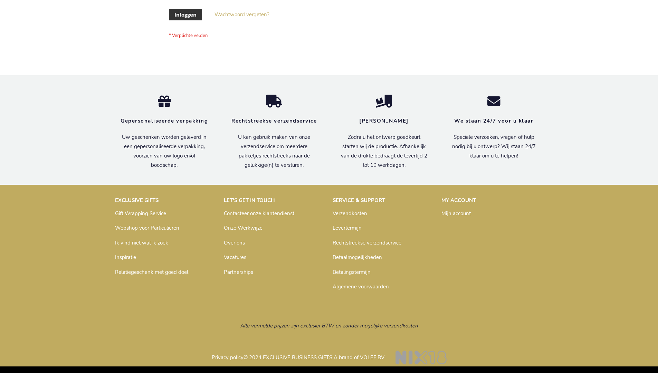
scroll to position [234, 0]
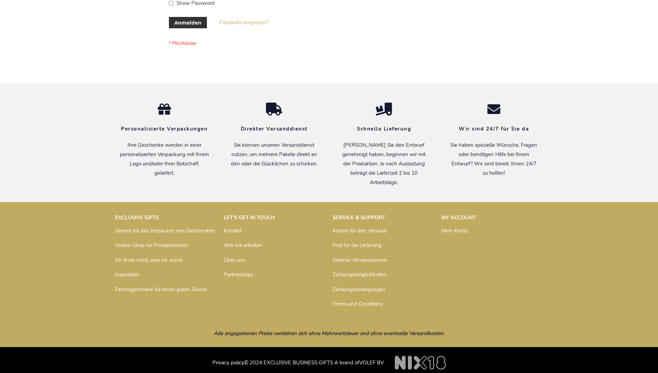
scroll to position [231, 0]
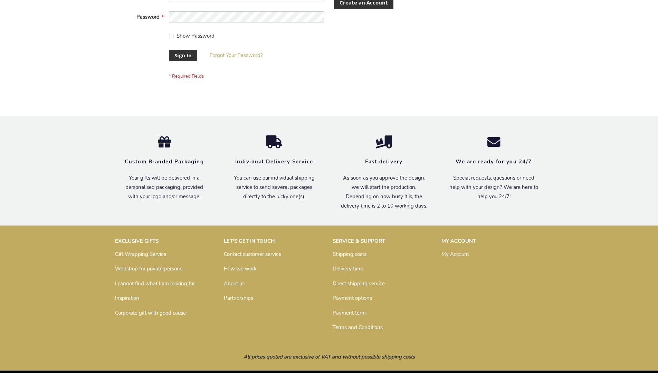
scroll to position [222, 0]
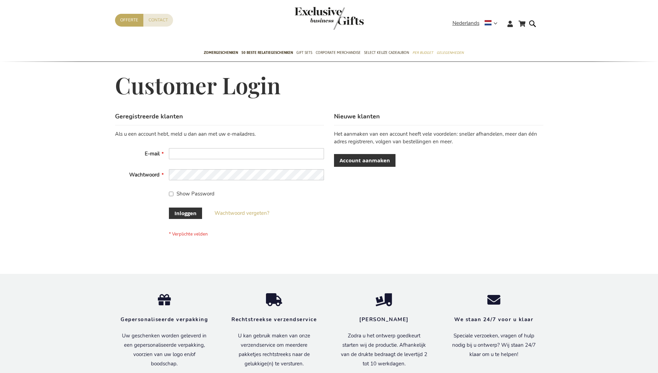
scroll to position [234, 0]
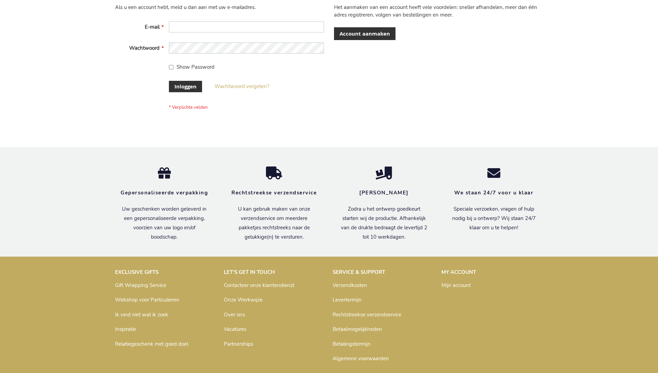
scroll to position [234, 0]
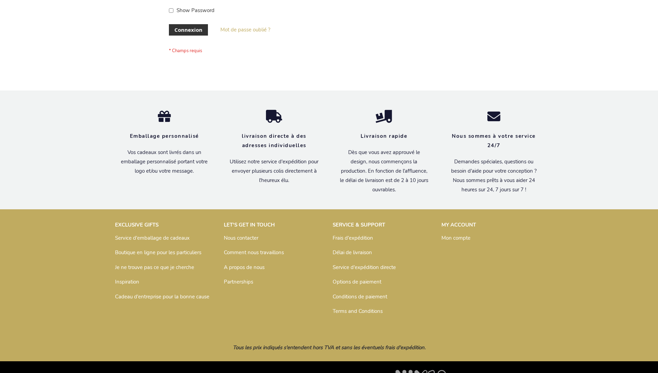
scroll to position [238, 0]
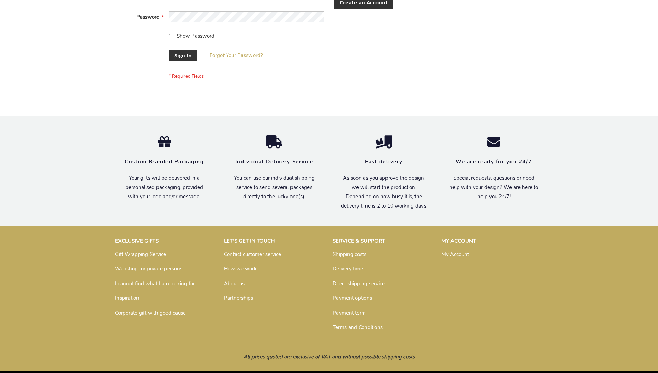
scroll to position [222, 0]
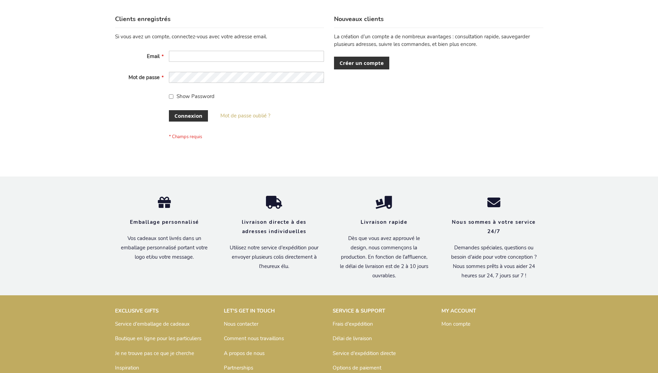
scroll to position [238, 0]
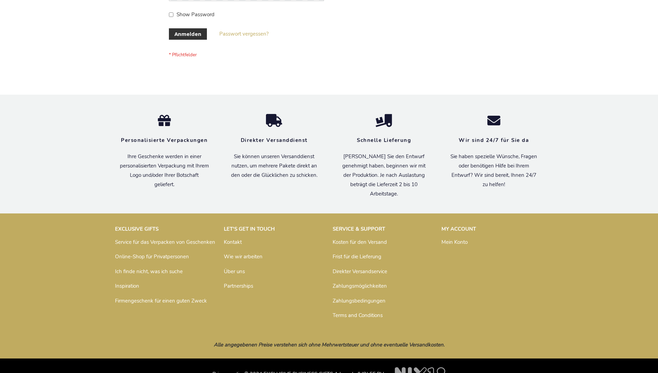
scroll to position [231, 0]
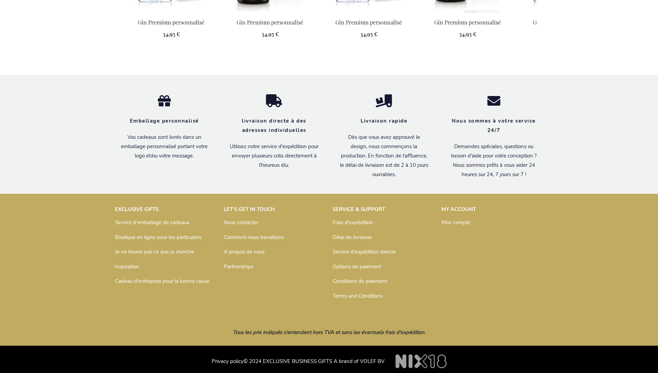
scroll to position [907, 0]
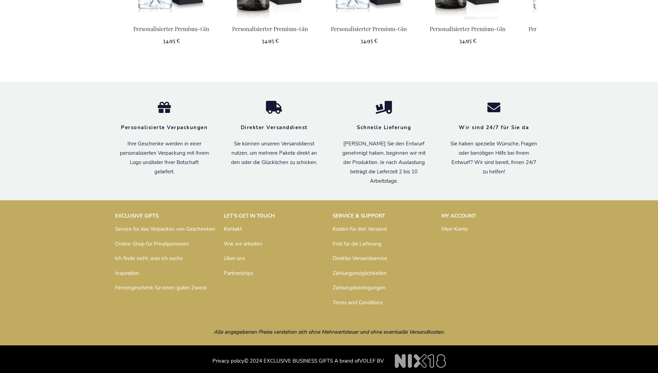
scroll to position [900, 0]
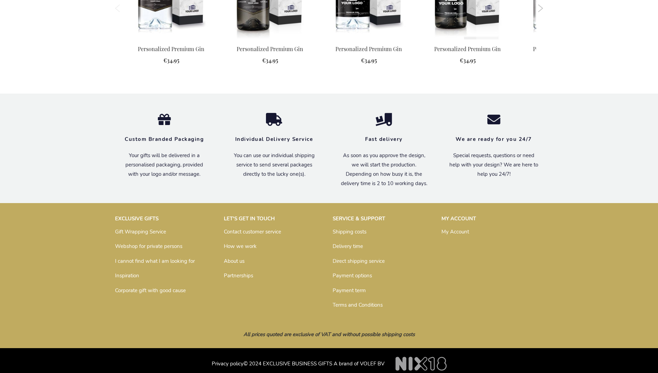
scroll to position [875, 0]
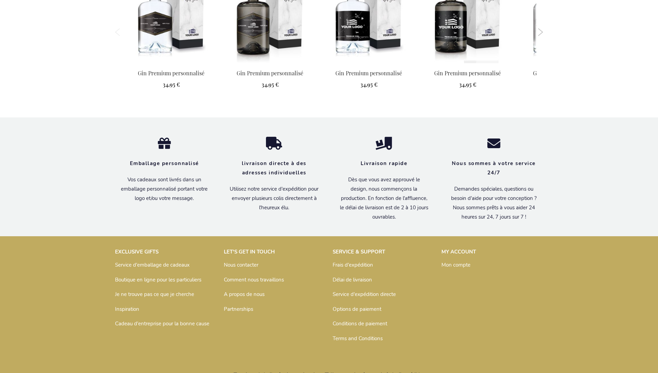
scroll to position [827, 0]
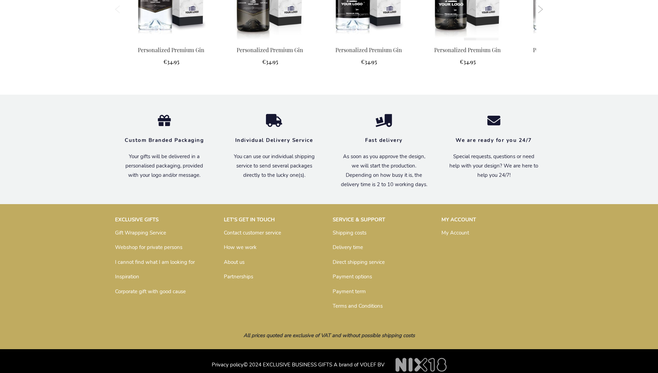
scroll to position [752, 0]
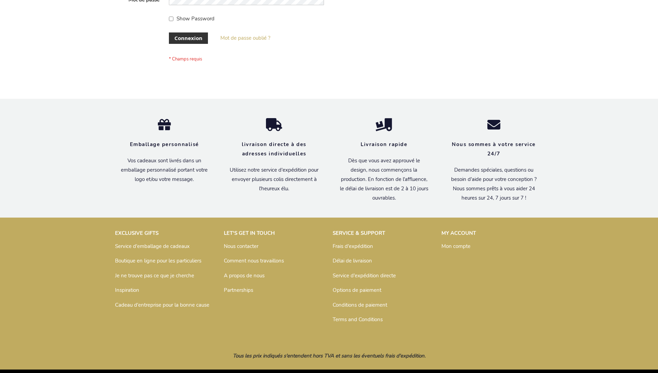
scroll to position [238, 0]
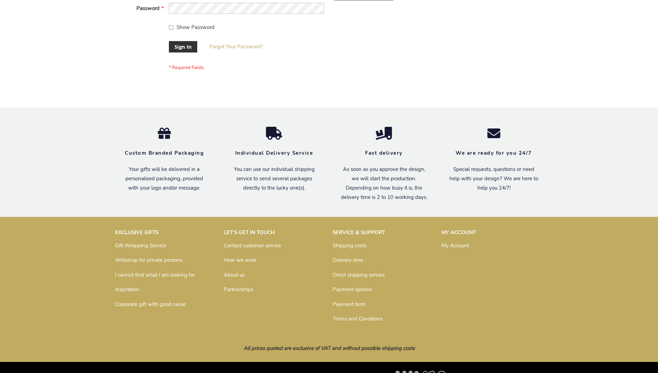
scroll to position [222, 0]
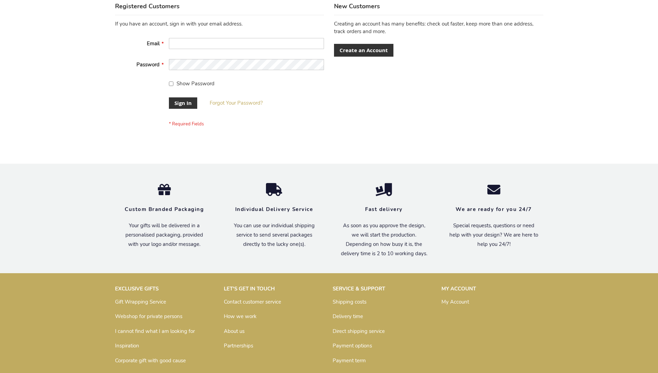
scroll to position [222, 0]
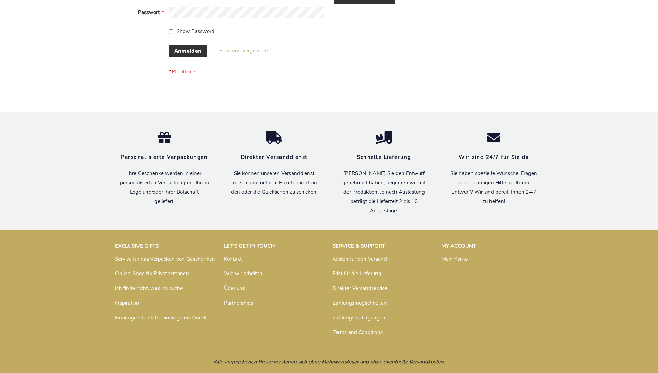
scroll to position [231, 0]
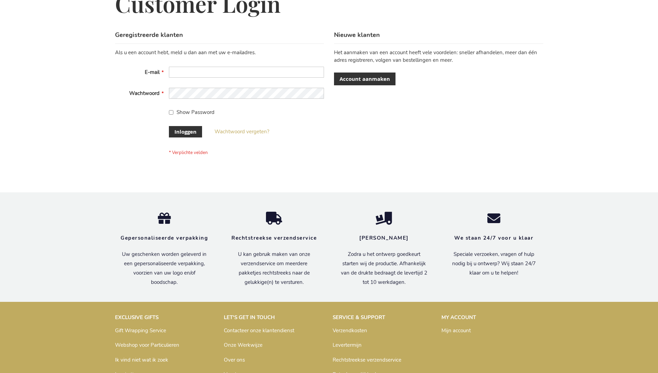
scroll to position [234, 0]
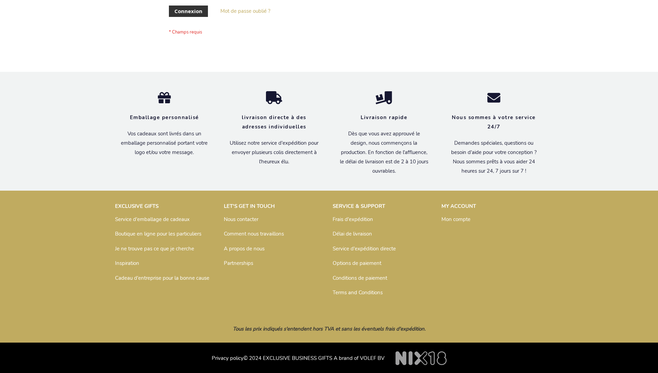
scroll to position [238, 0]
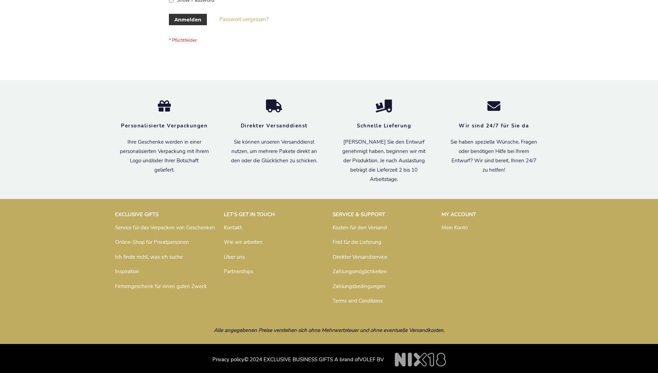
scroll to position [231, 0]
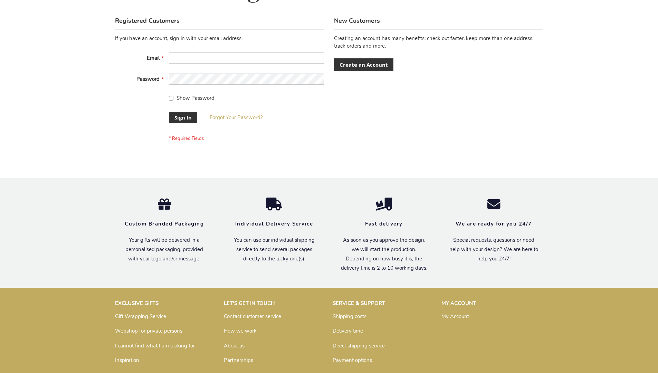
scroll to position [222, 0]
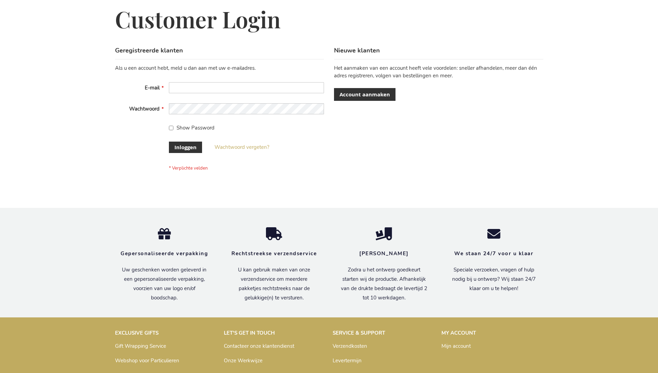
scroll to position [234, 0]
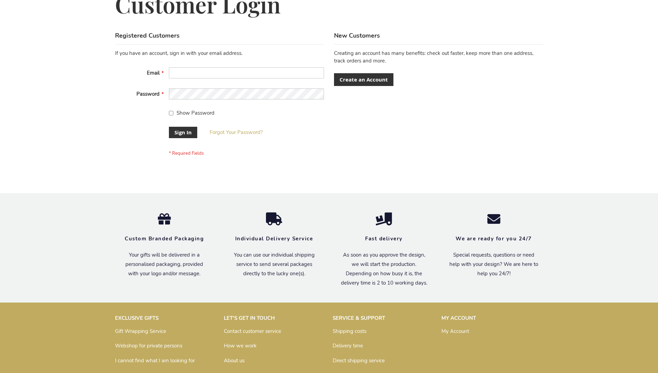
scroll to position [222, 0]
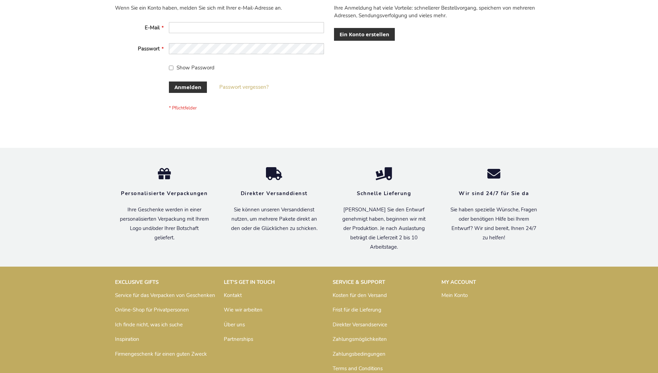
scroll to position [231, 0]
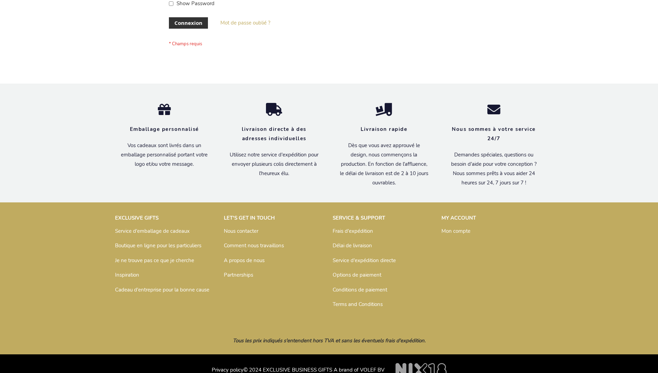
scroll to position [238, 0]
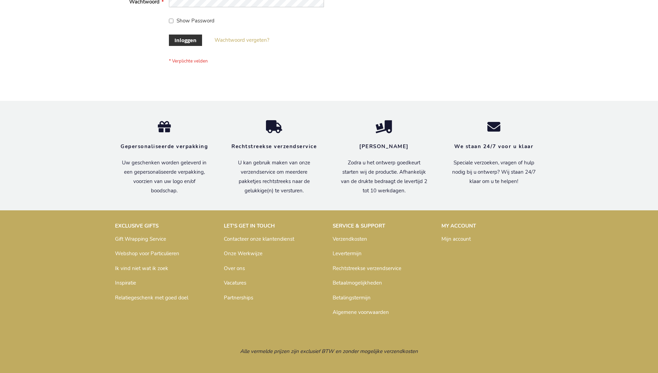
scroll to position [234, 0]
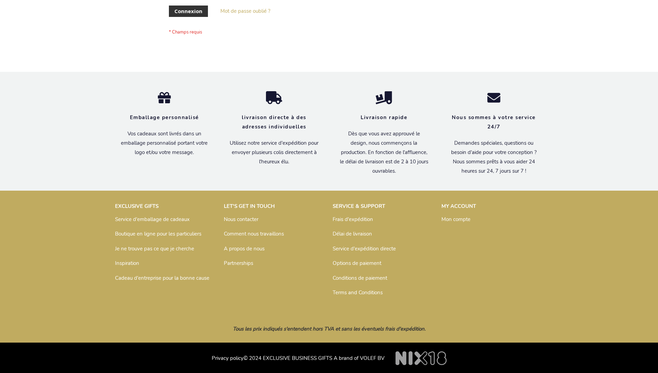
scroll to position [238, 0]
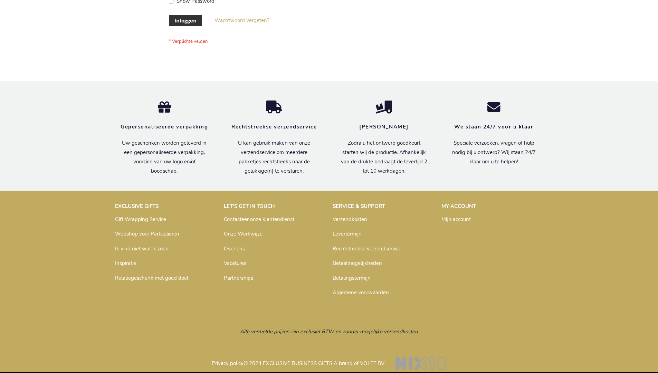
scroll to position [234, 0]
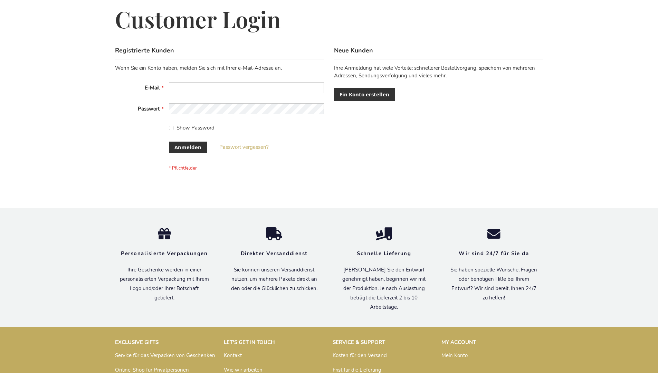
scroll to position [231, 0]
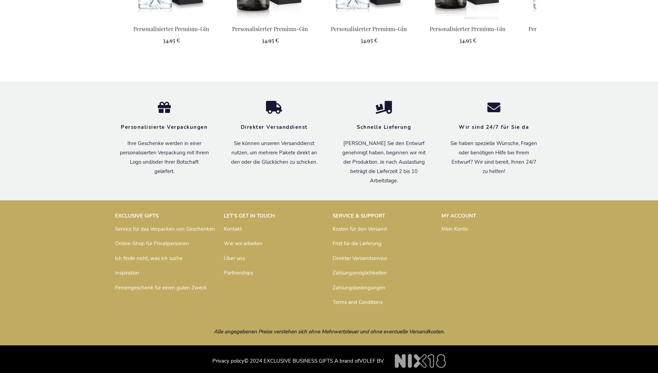
scroll to position [836, 0]
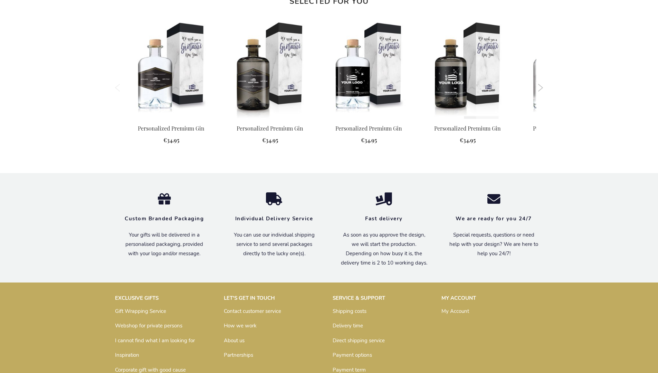
scroll to position [752, 0]
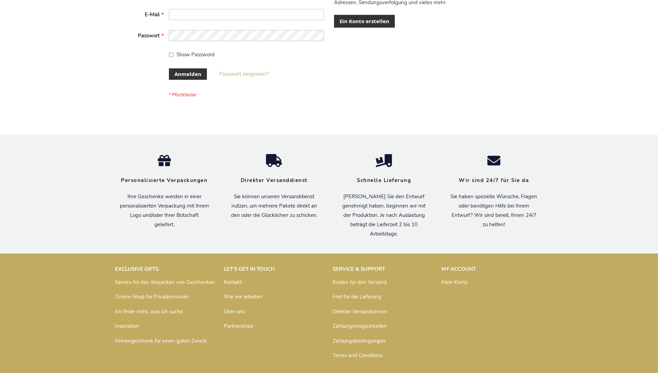
scroll to position [231, 0]
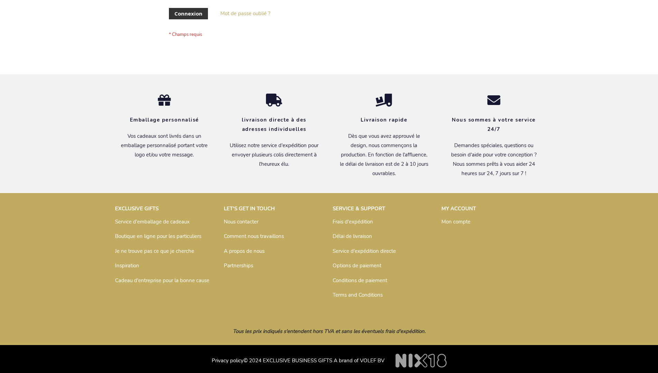
scroll to position [238, 0]
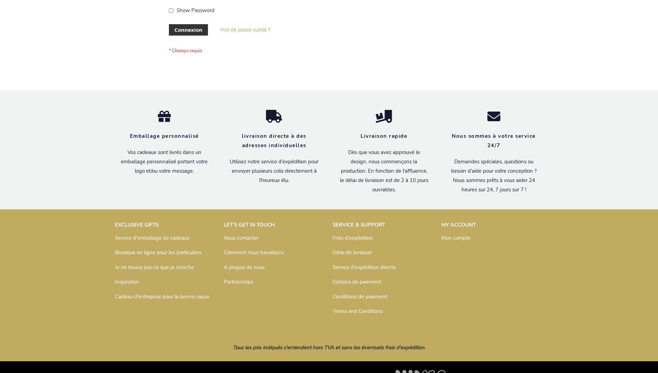
scroll to position [238, 0]
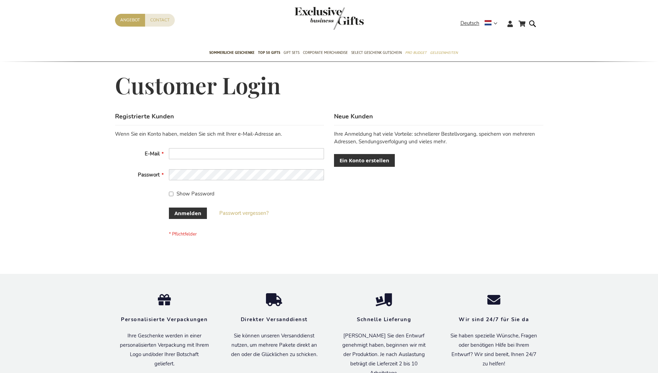
scroll to position [231, 0]
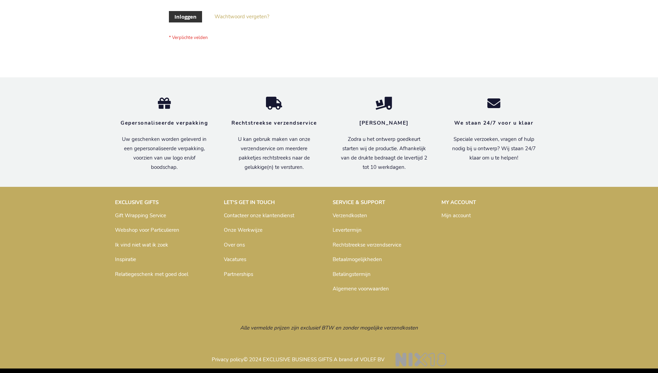
scroll to position [234, 0]
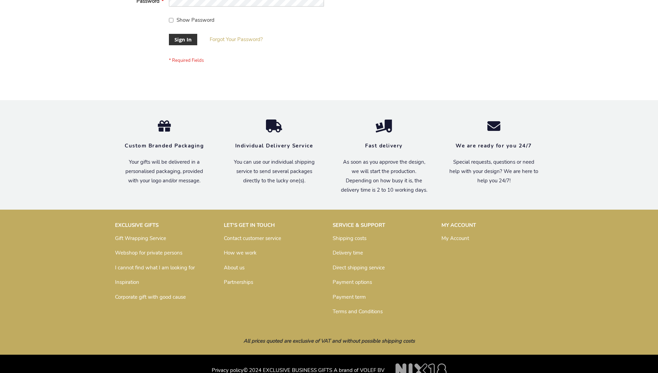
scroll to position [222, 0]
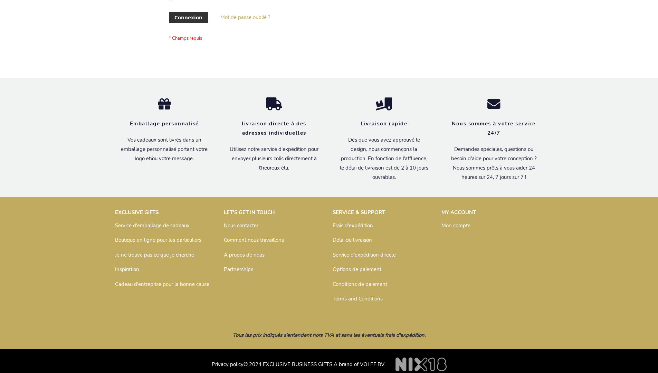
scroll to position [238, 0]
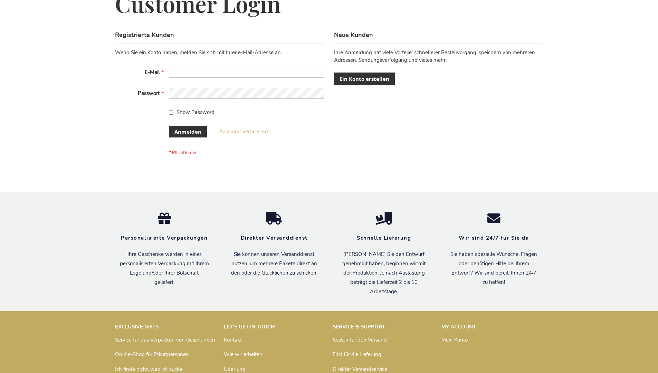
scroll to position [231, 0]
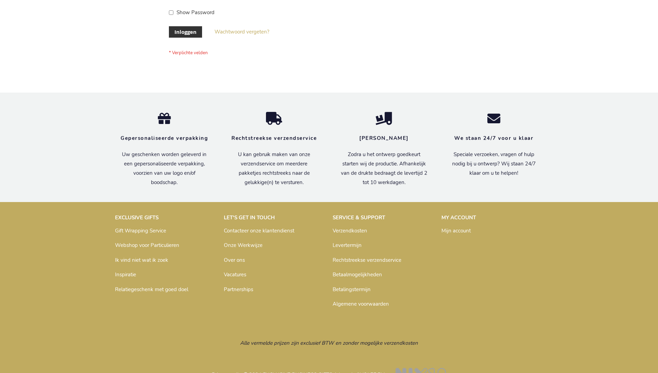
scroll to position [234, 0]
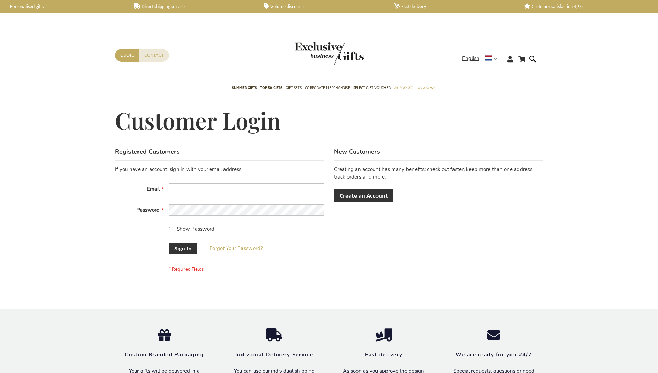
scroll to position [222, 0]
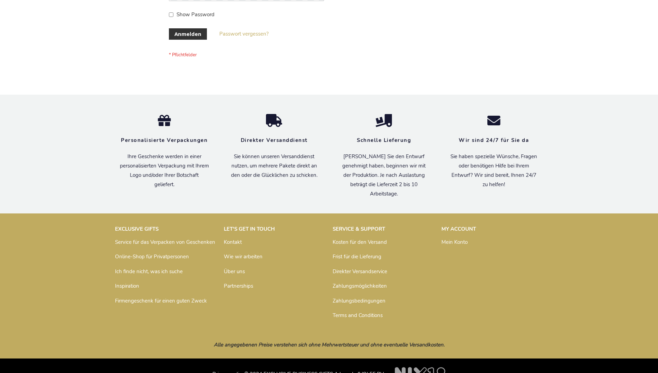
scroll to position [231, 0]
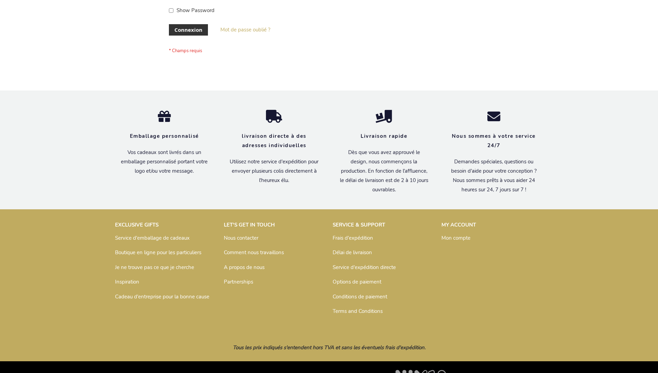
scroll to position [238, 0]
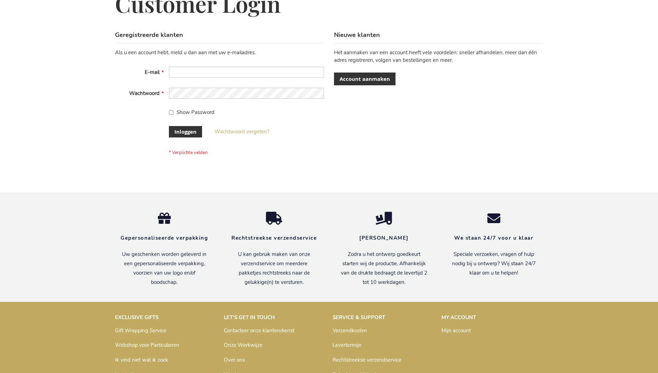
scroll to position [234, 0]
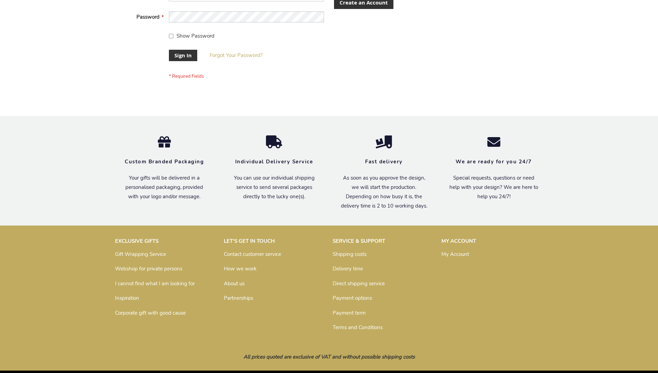
scroll to position [222, 0]
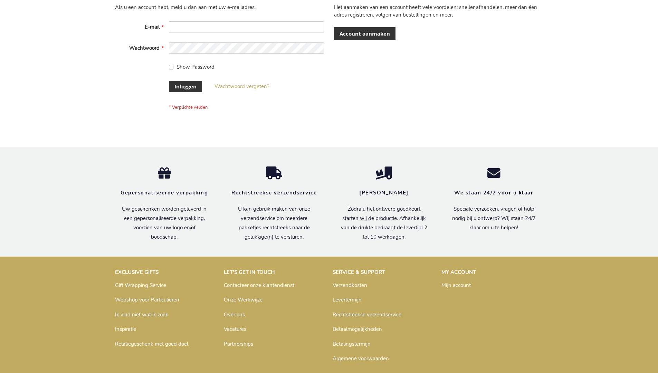
scroll to position [234, 0]
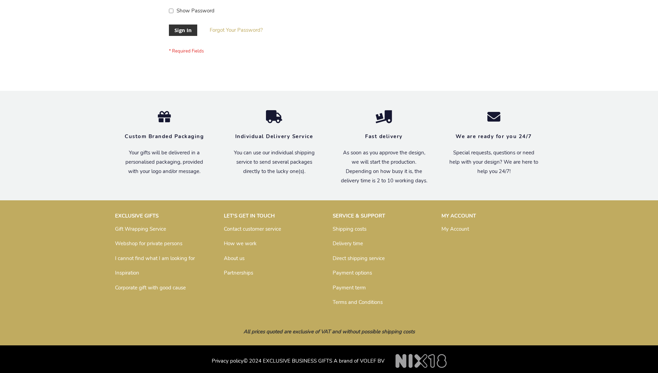
scroll to position [222, 0]
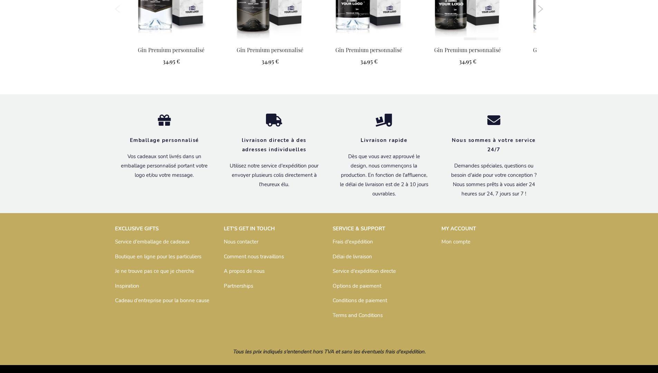
scroll to position [827, 0]
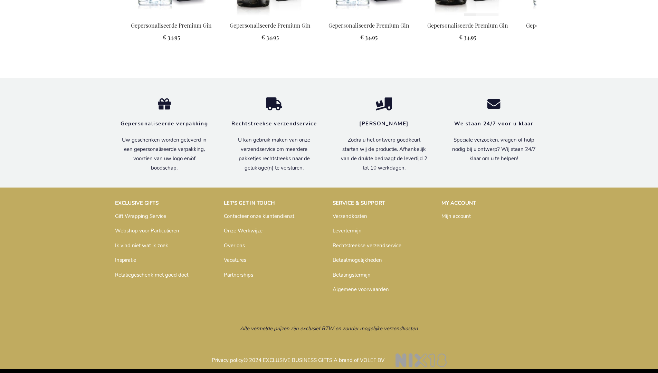
scroll to position [772, 0]
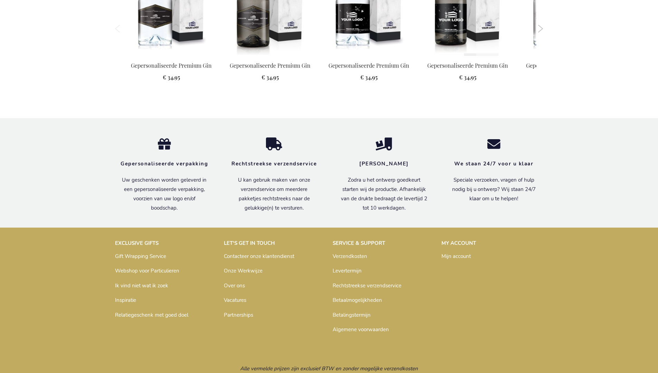
scroll to position [772, 0]
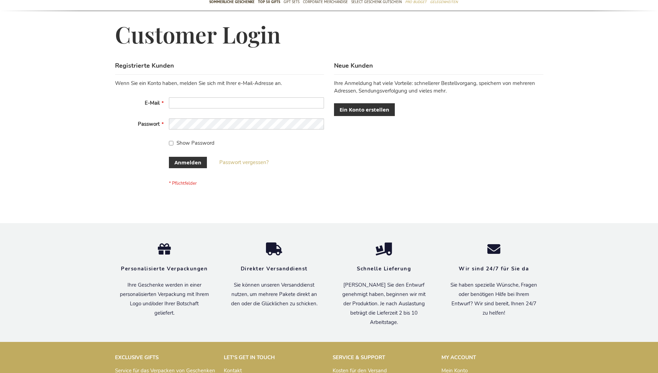
scroll to position [226, 0]
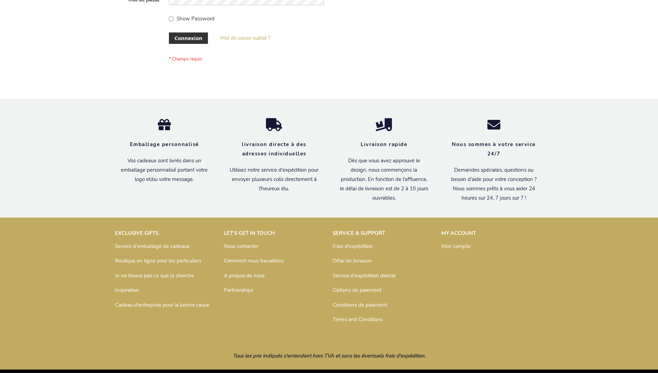
scroll to position [238, 0]
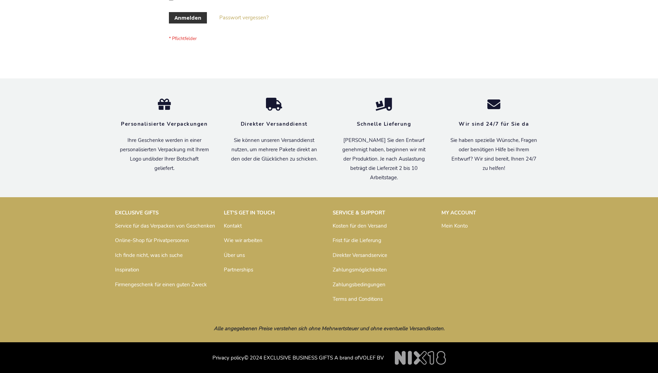
scroll to position [231, 0]
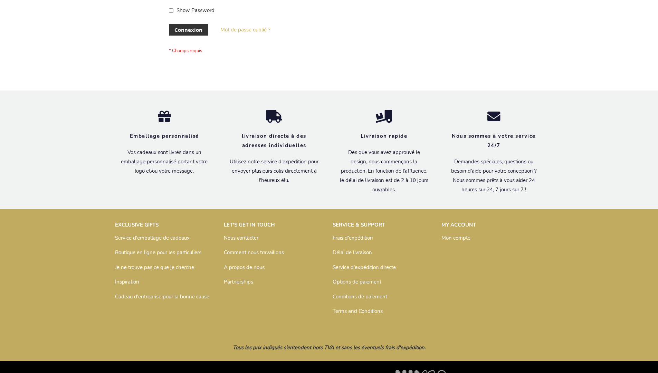
scroll to position [238, 0]
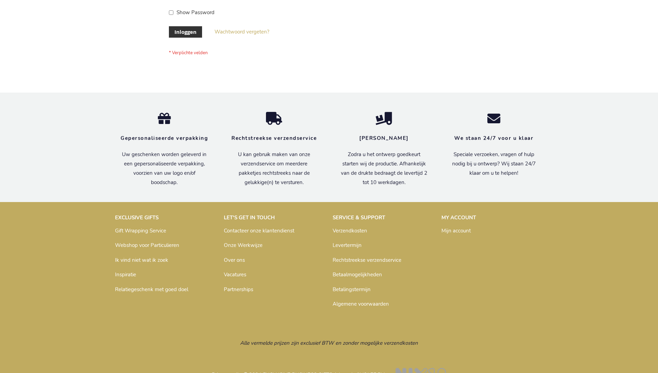
scroll to position [234, 0]
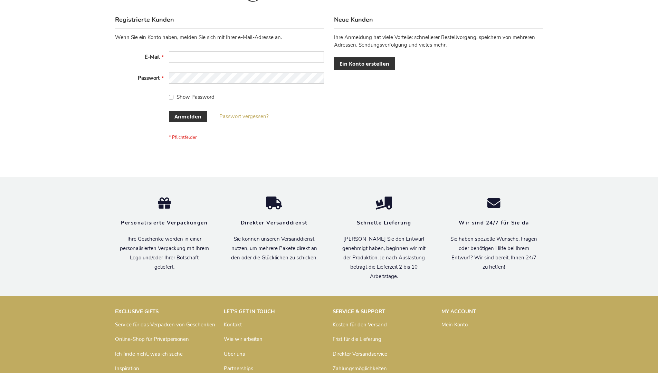
scroll to position [231, 0]
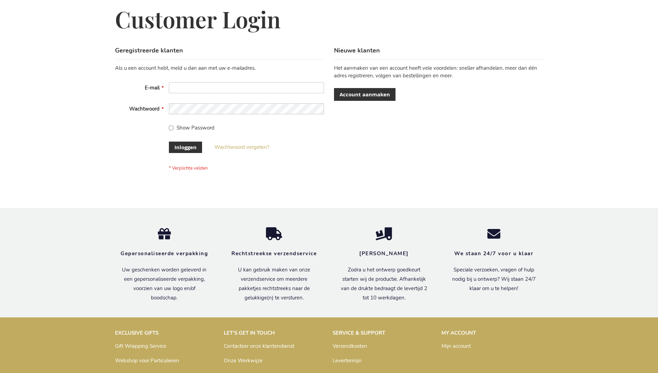
scroll to position [234, 0]
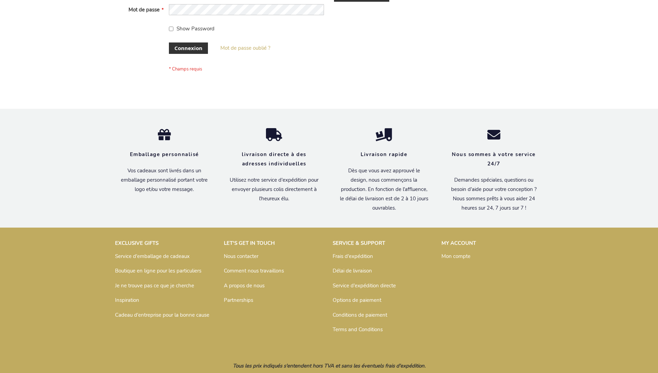
scroll to position [238, 0]
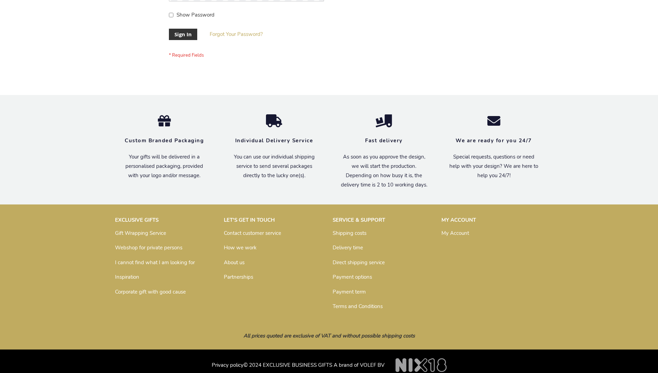
scroll to position [222, 0]
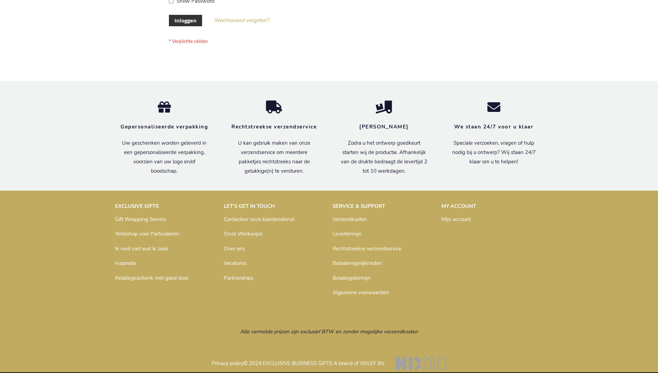
scroll to position [234, 0]
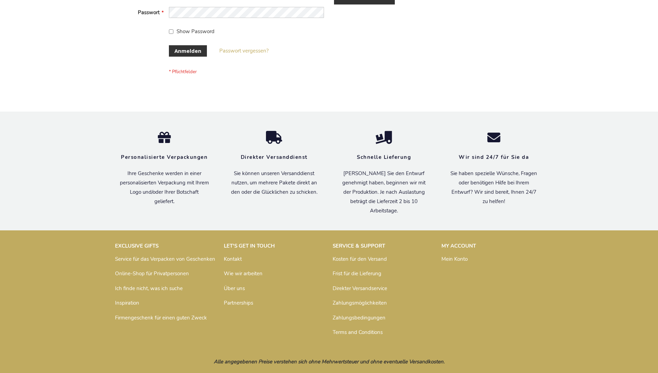
scroll to position [231, 0]
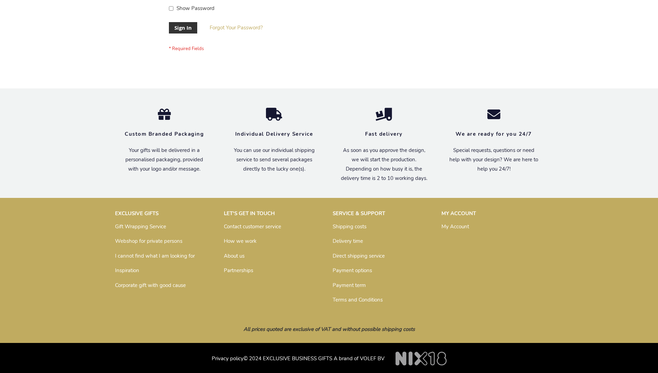
scroll to position [222, 0]
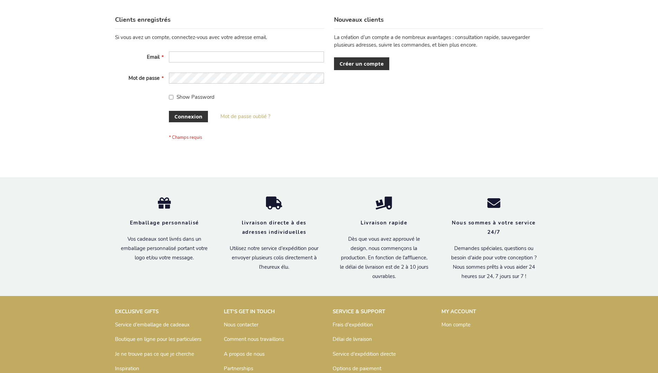
scroll to position [233, 0]
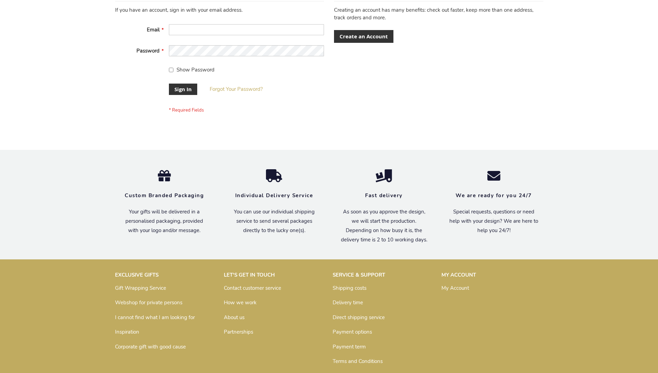
scroll to position [222, 0]
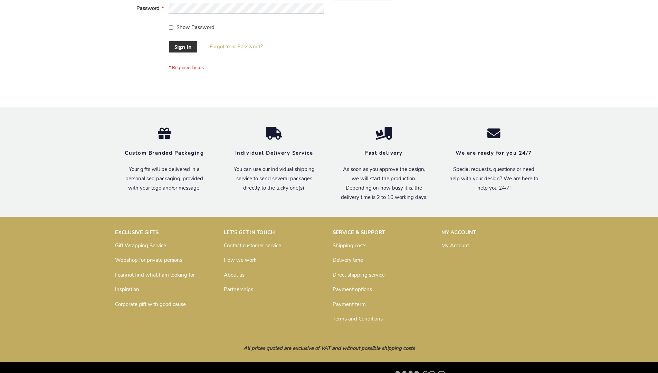
scroll to position [222, 0]
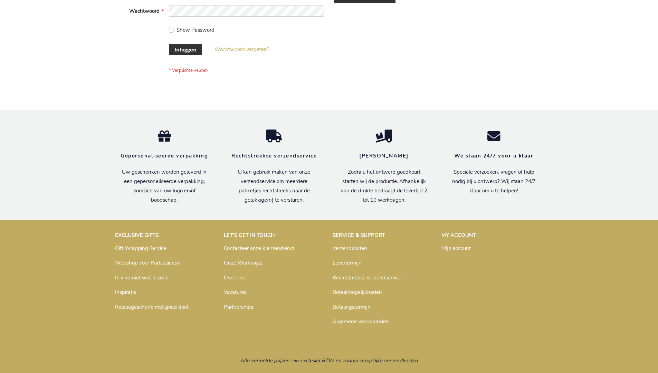
scroll to position [234, 0]
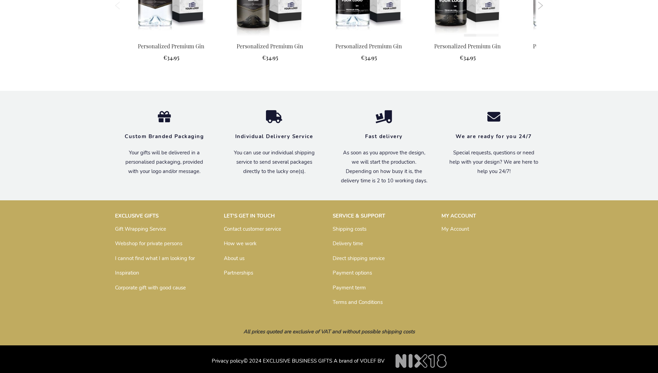
scroll to position [875, 0]
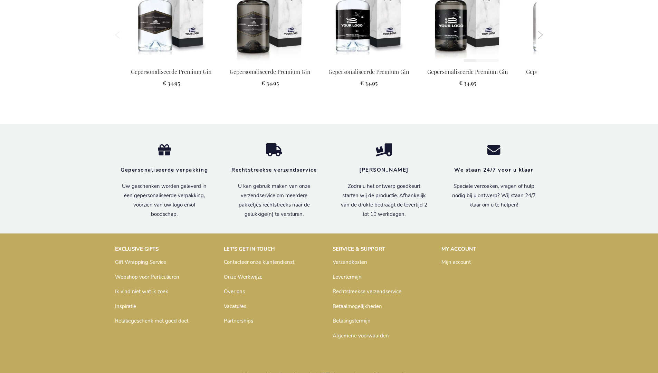
scroll to position [888, 0]
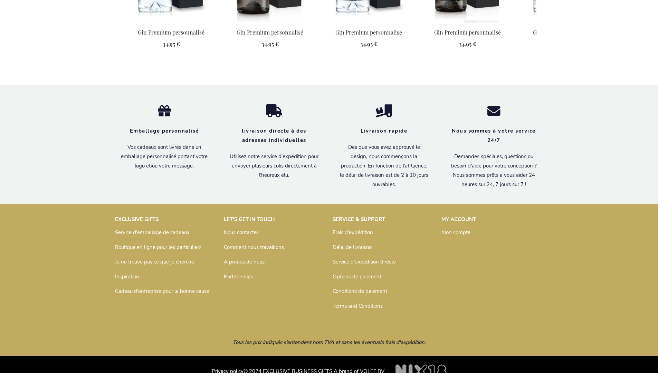
scroll to position [907, 0]
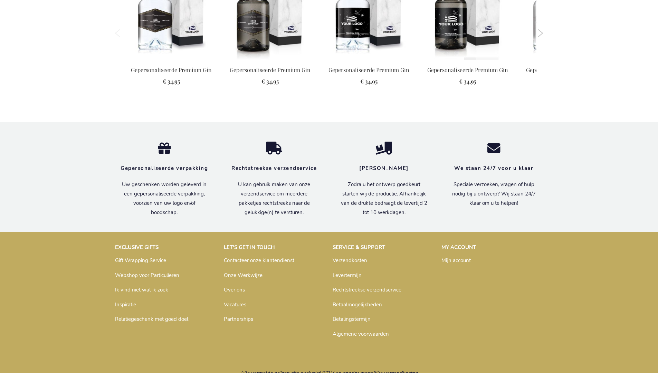
scroll to position [888, 0]
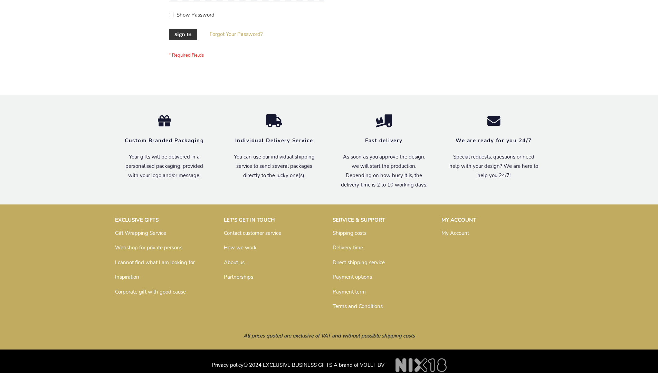
scroll to position [222, 0]
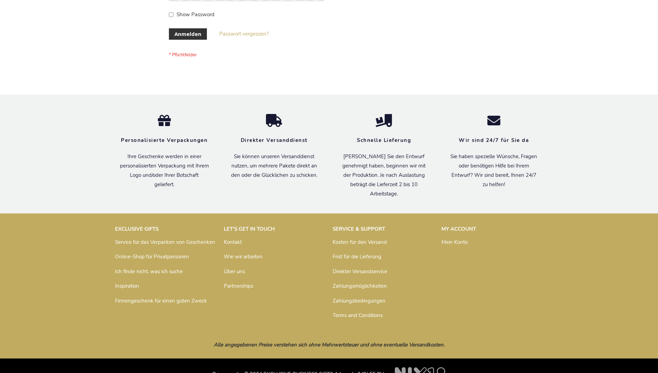
scroll to position [231, 0]
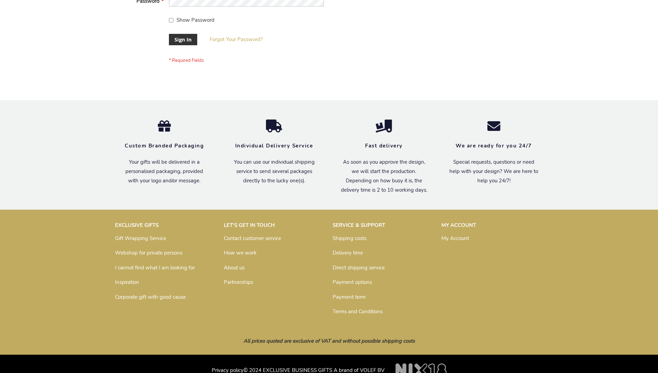
scroll to position [222, 0]
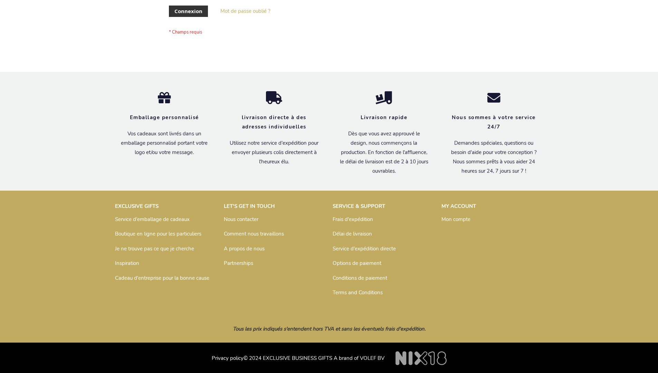
scroll to position [238, 0]
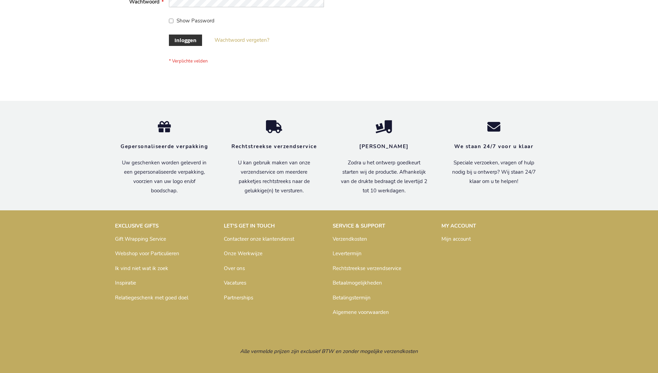
scroll to position [234, 0]
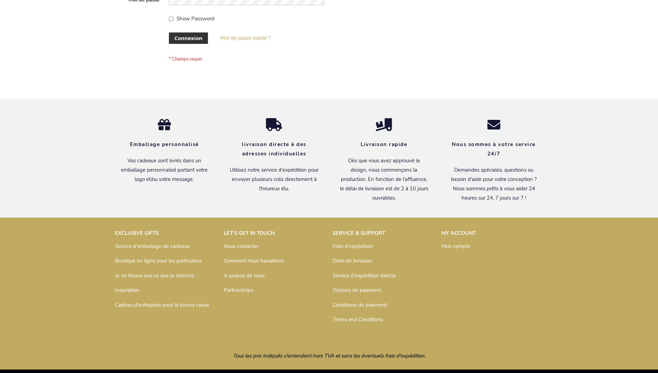
scroll to position [238, 0]
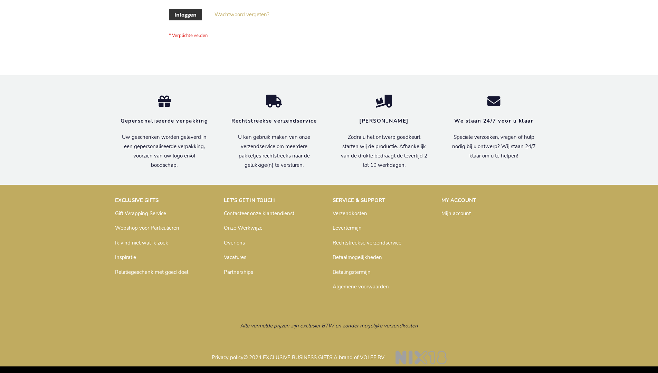
scroll to position [234, 0]
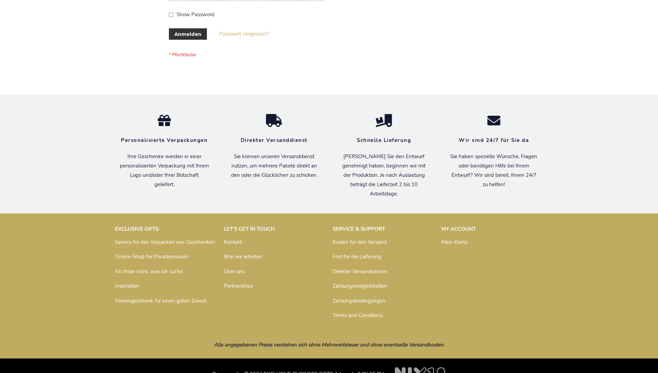
scroll to position [231, 0]
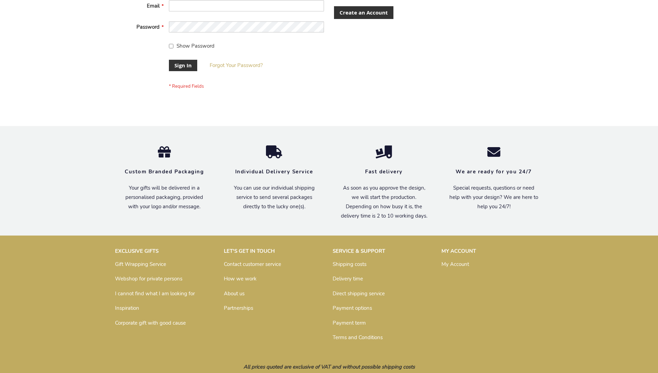
scroll to position [222, 0]
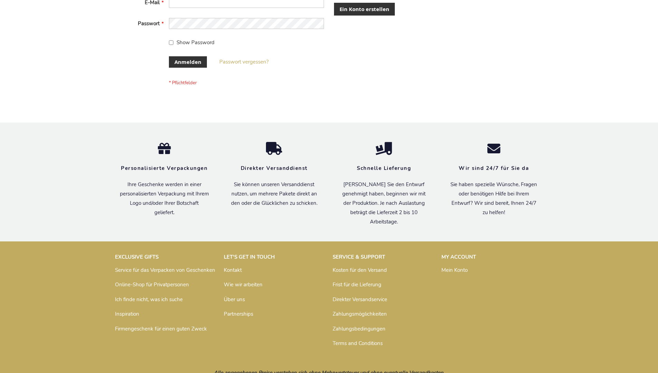
scroll to position [231, 0]
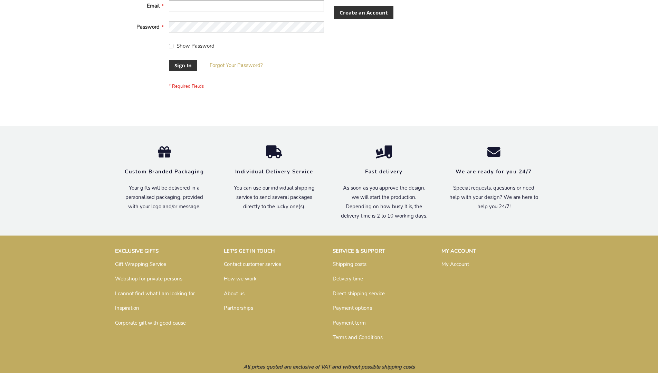
scroll to position [222, 0]
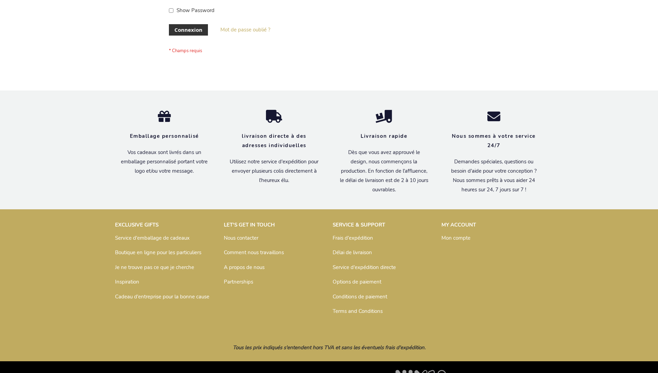
scroll to position [238, 0]
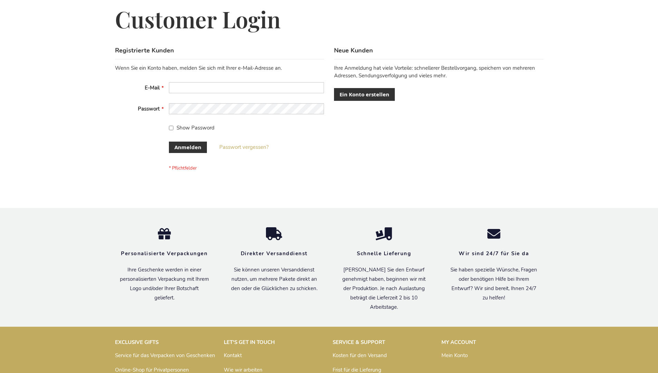
scroll to position [231, 0]
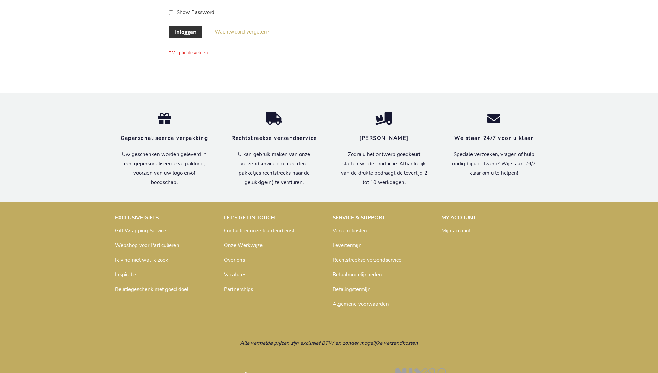
scroll to position [234, 0]
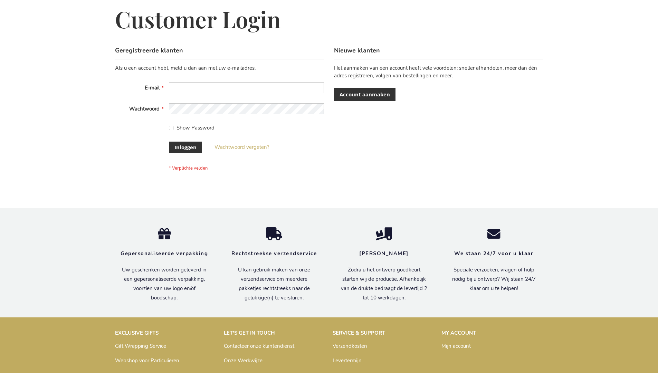
scroll to position [234, 0]
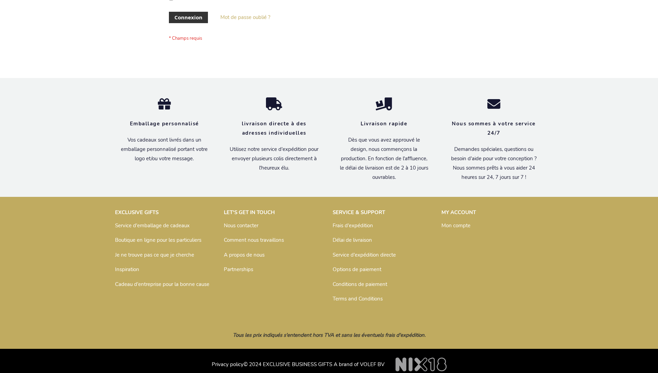
scroll to position [238, 0]
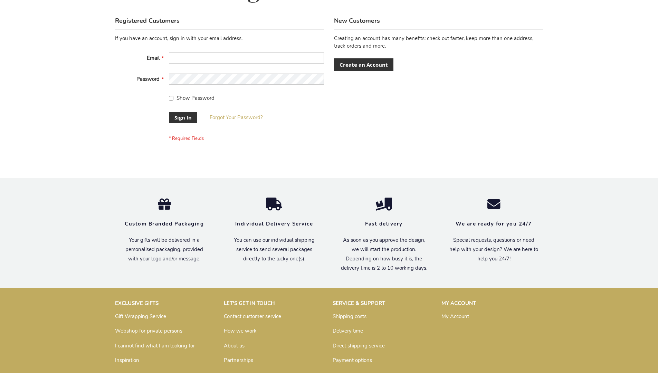
scroll to position [222, 0]
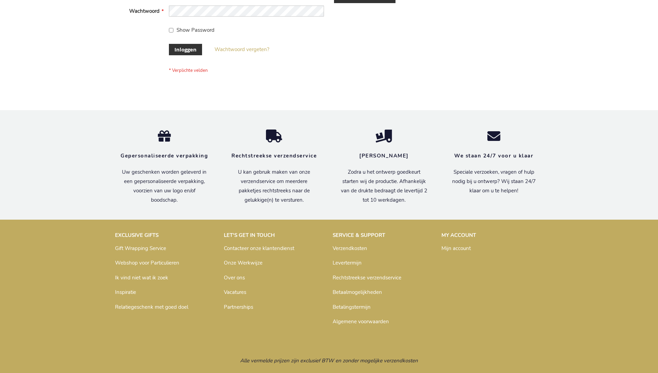
scroll to position [234, 0]
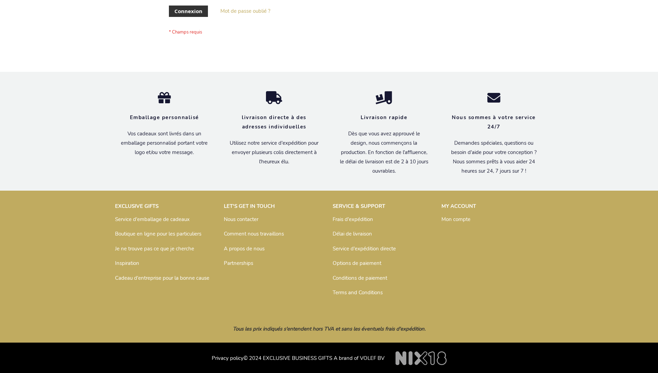
scroll to position [238, 0]
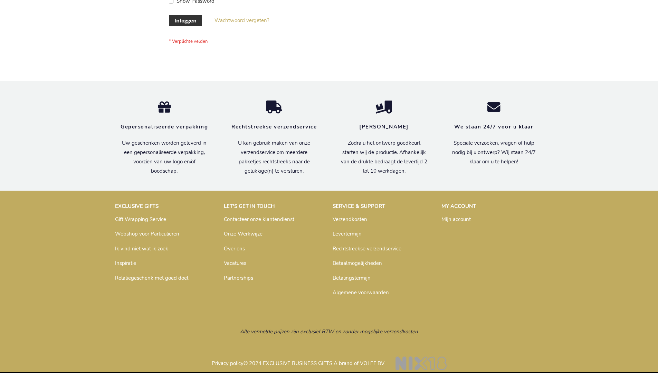
scroll to position [234, 0]
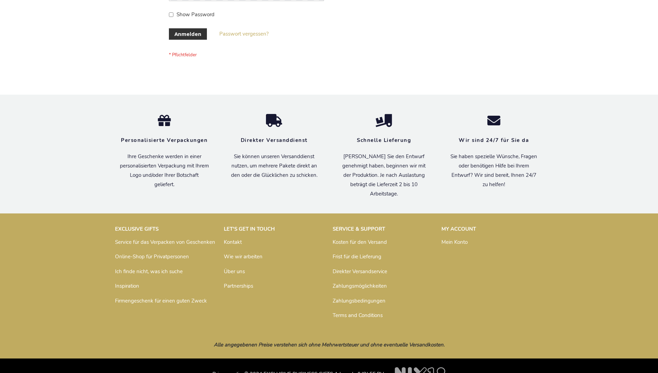
scroll to position [231, 0]
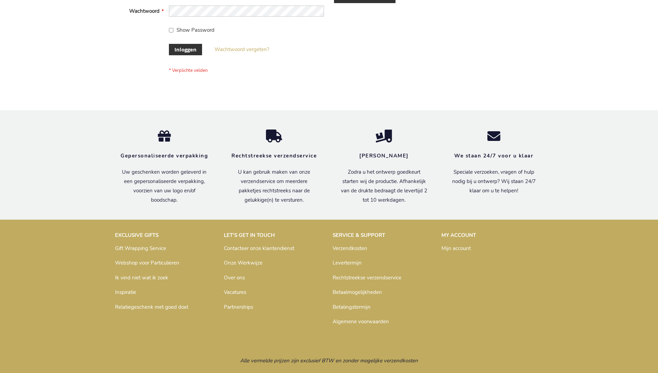
scroll to position [234, 0]
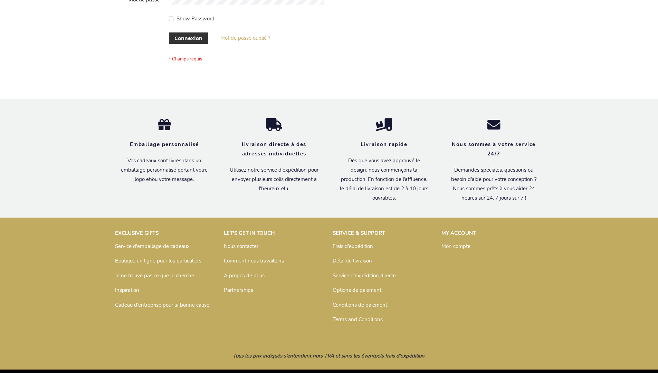
scroll to position [238, 0]
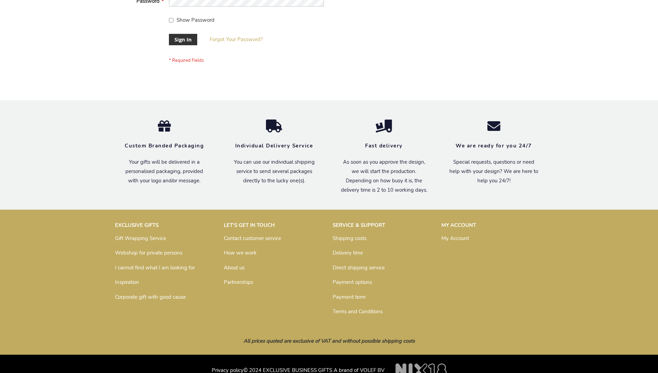
scroll to position [222, 0]
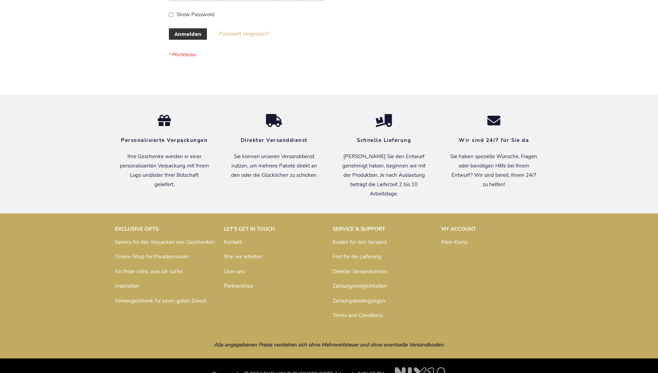
scroll to position [231, 0]
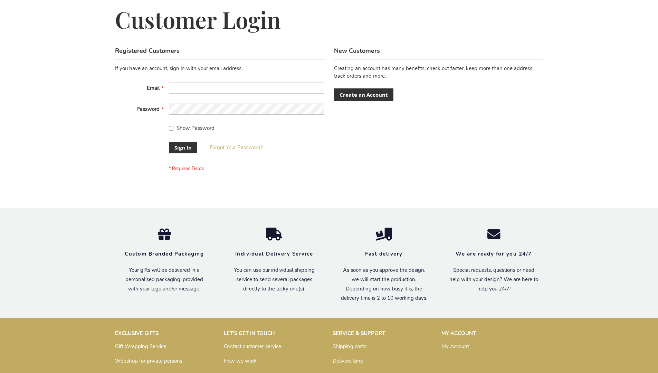
scroll to position [222, 0]
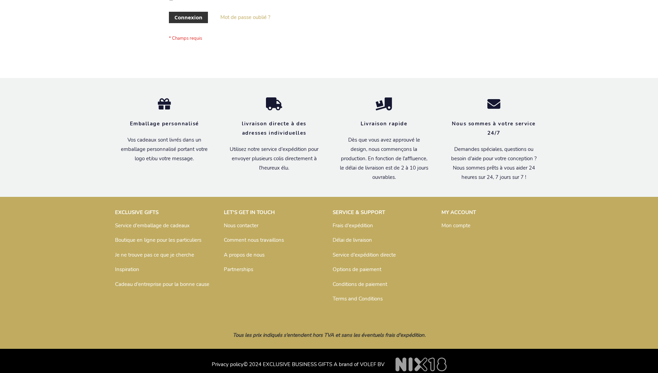
scroll to position [238, 0]
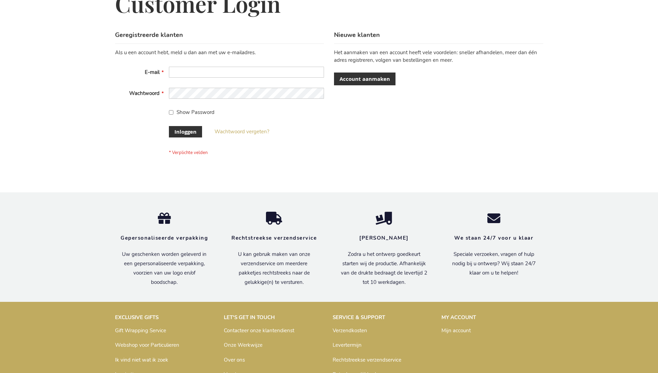
scroll to position [234, 0]
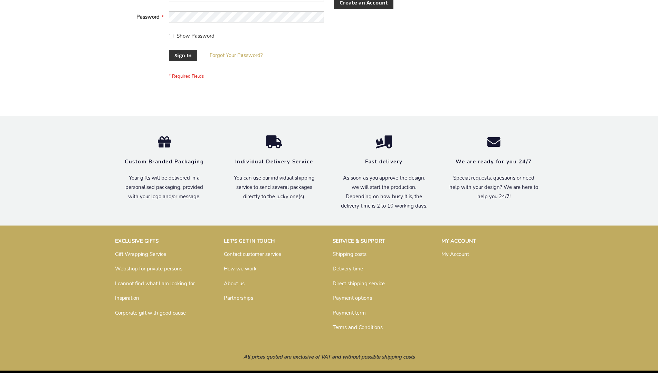
scroll to position [222, 0]
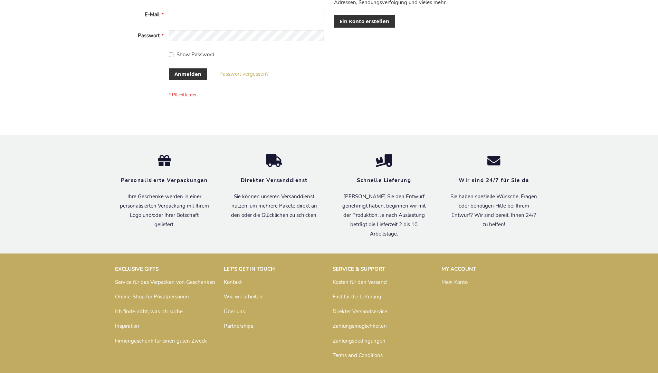
scroll to position [231, 0]
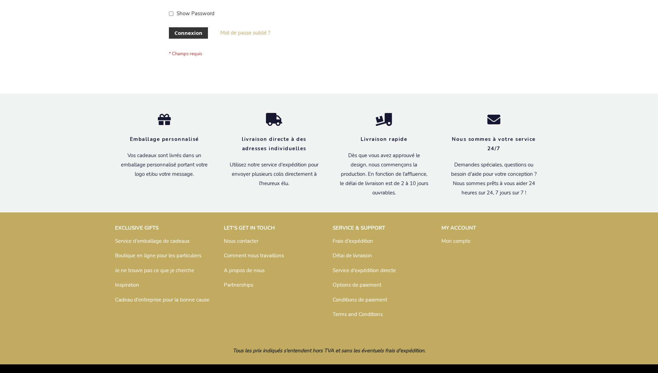
scroll to position [233, 0]
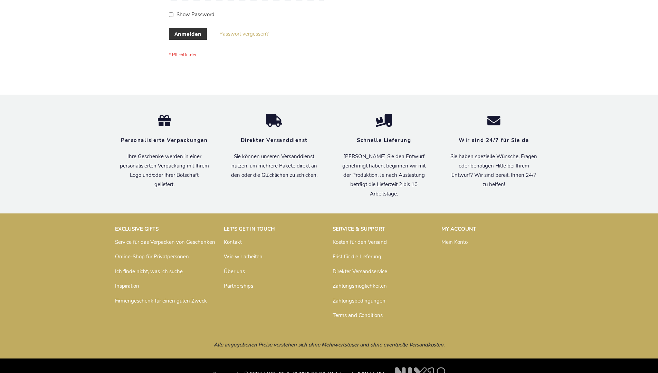
scroll to position [231, 0]
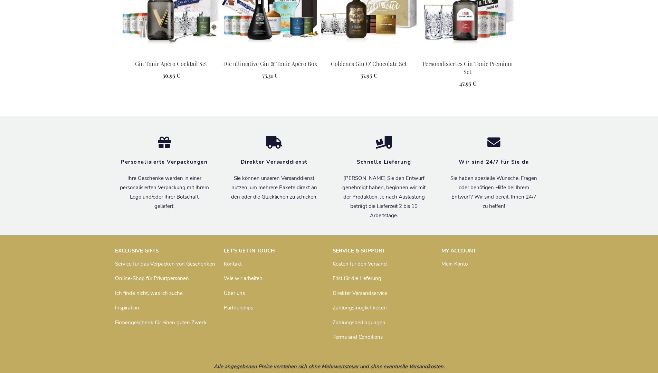
scroll to position [944, 0]
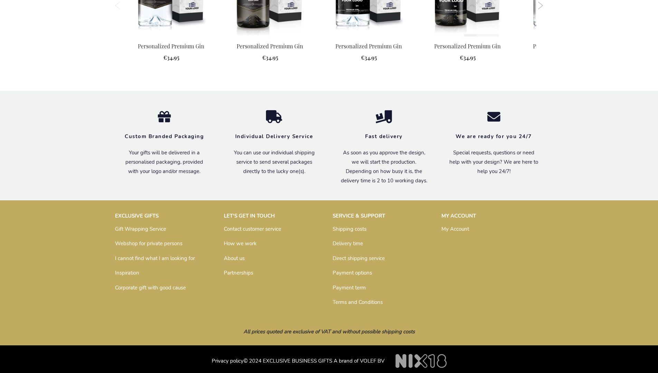
scroll to position [875, 0]
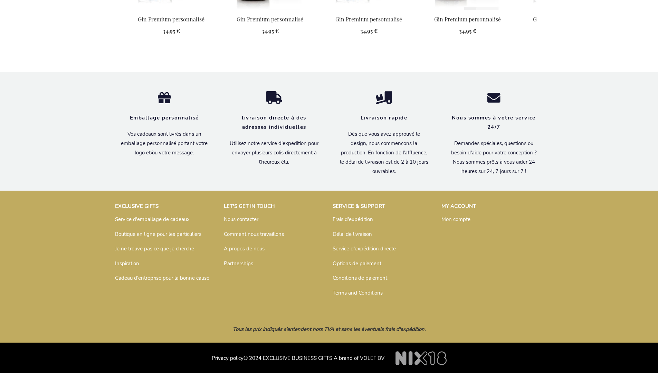
scroll to position [907, 0]
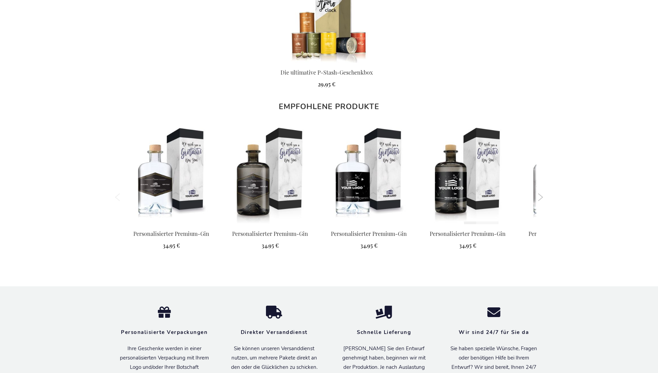
scroll to position [900, 0]
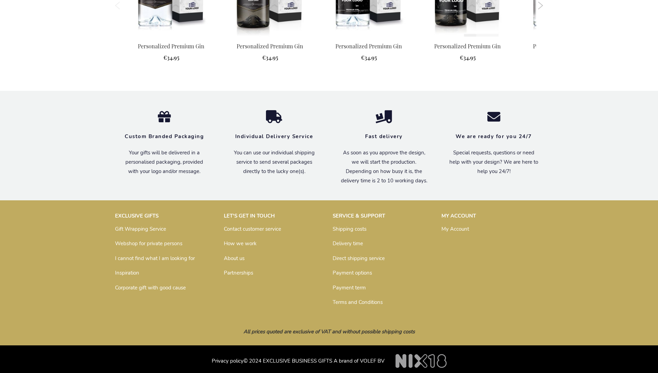
scroll to position [875, 0]
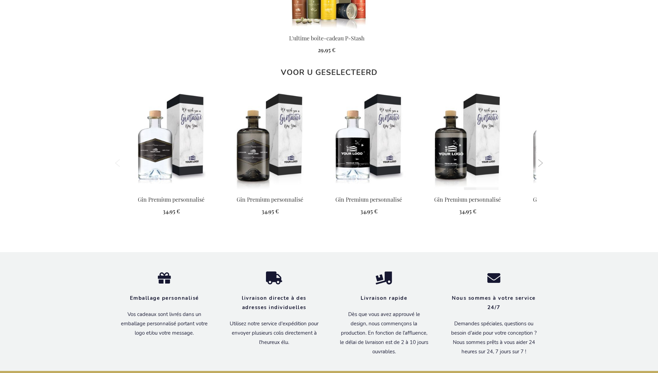
scroll to position [907, 0]
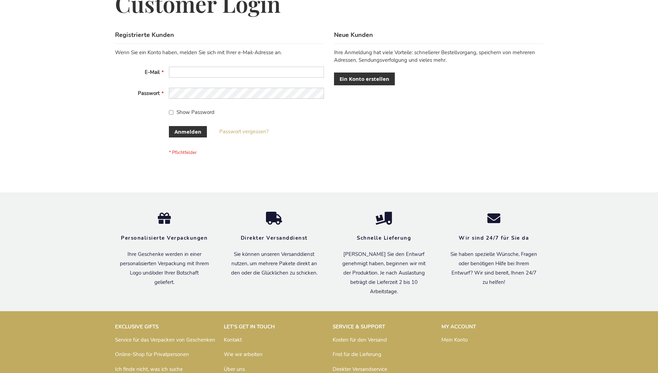
scroll to position [231, 0]
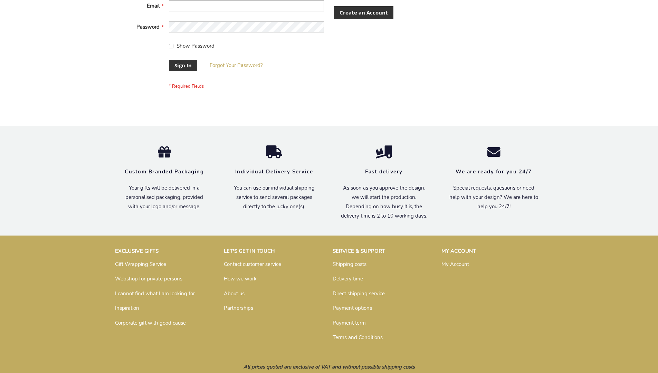
scroll to position [222, 0]
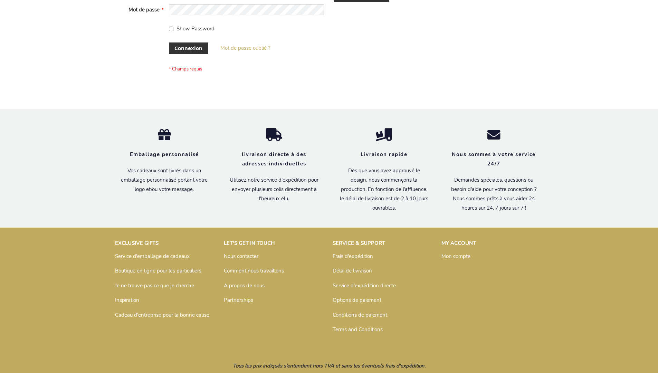
scroll to position [238, 0]
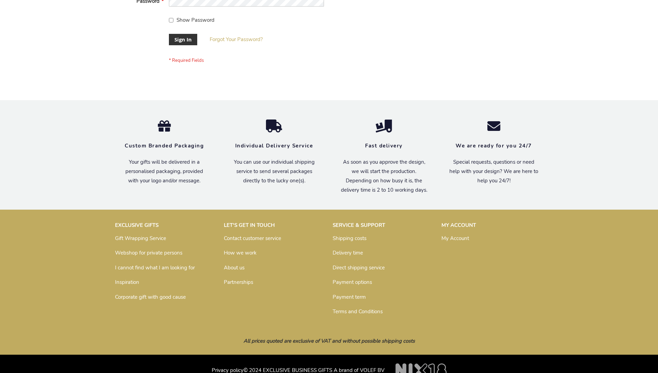
scroll to position [222, 0]
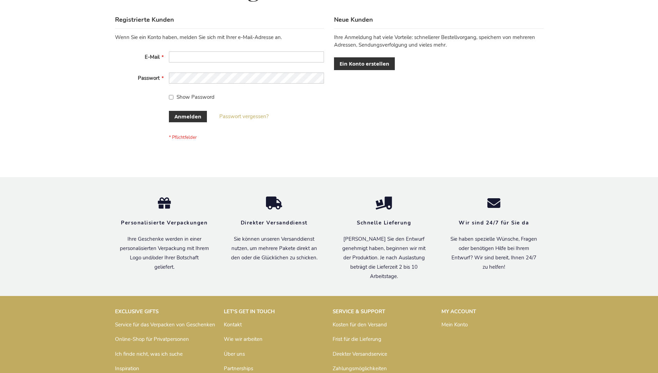
scroll to position [231, 0]
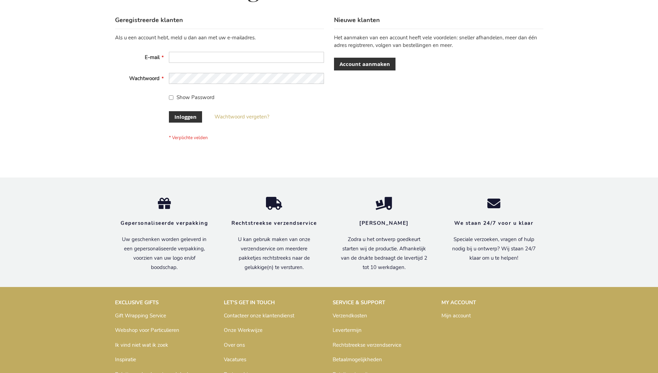
scroll to position [229, 0]
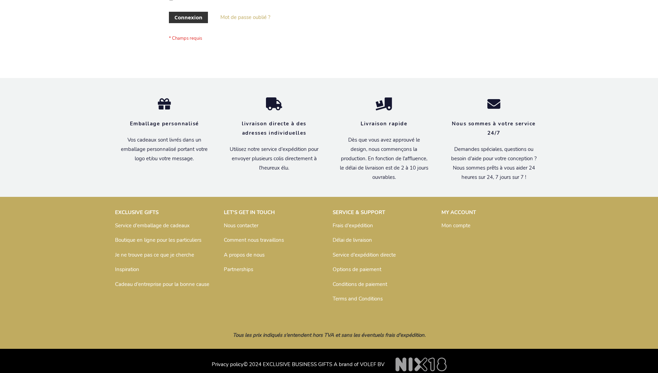
scroll to position [238, 0]
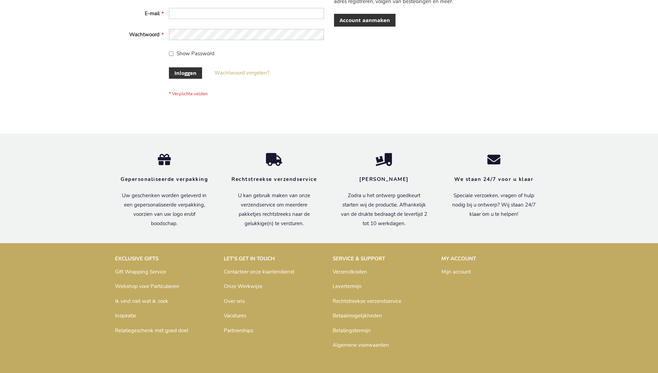
scroll to position [234, 0]
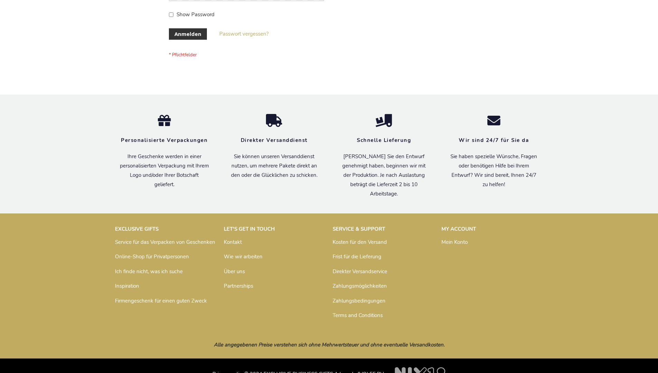
scroll to position [231, 0]
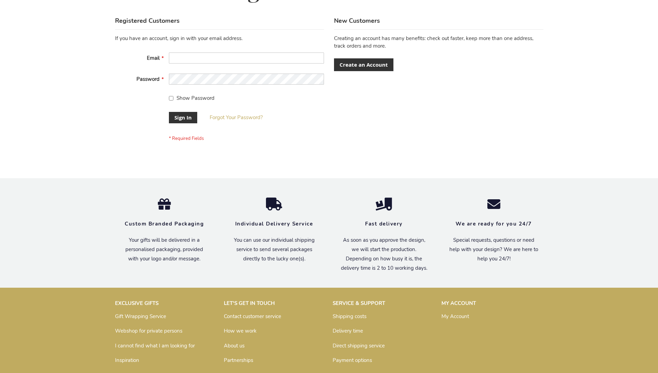
scroll to position [222, 0]
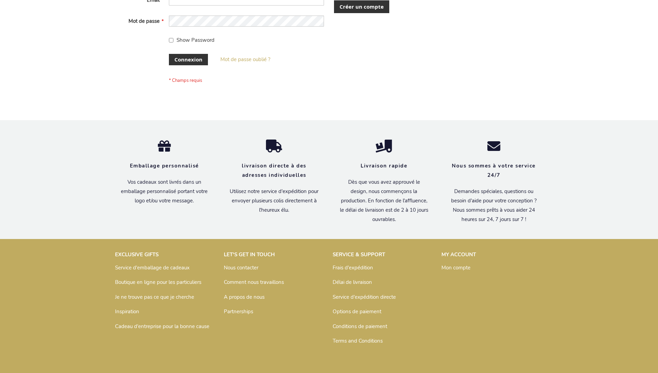
scroll to position [238, 0]
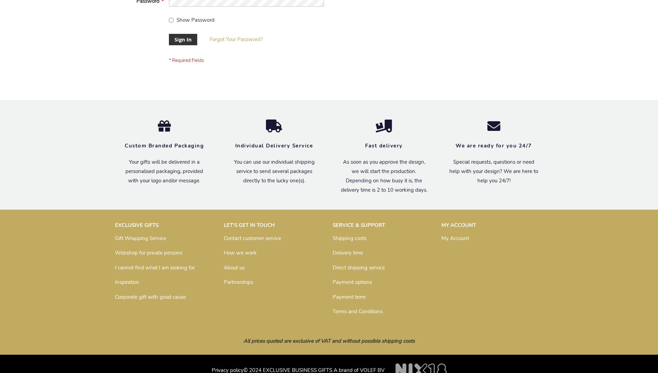
scroll to position [222, 0]
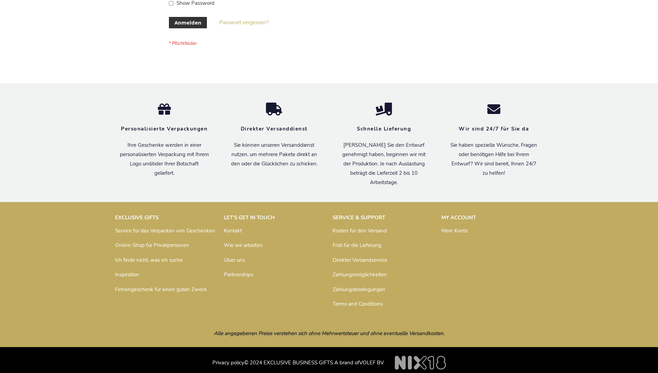
scroll to position [231, 0]
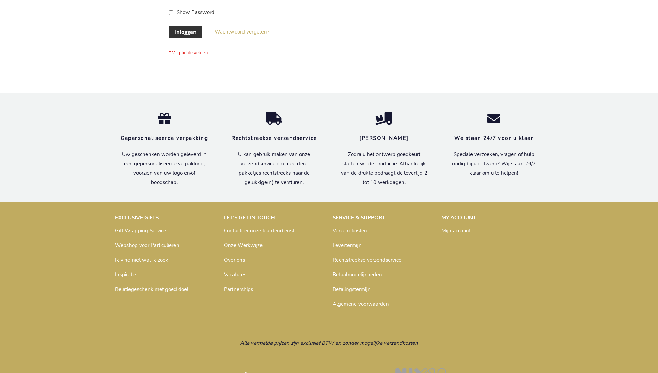
scroll to position [234, 0]
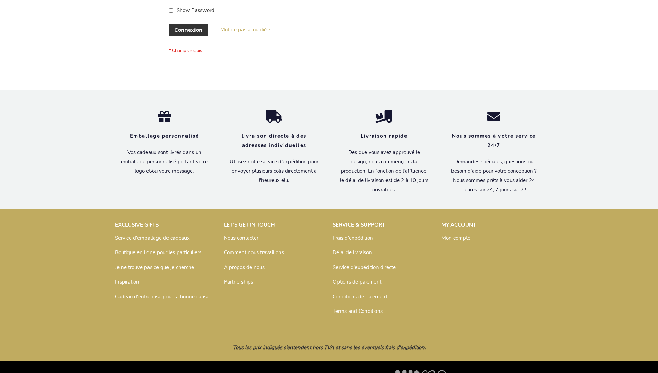
scroll to position [238, 0]
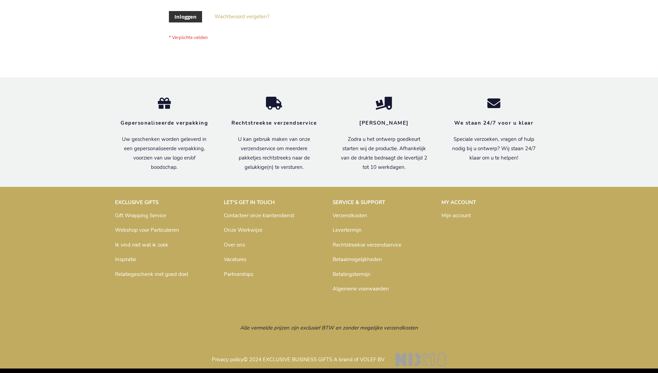
scroll to position [234, 0]
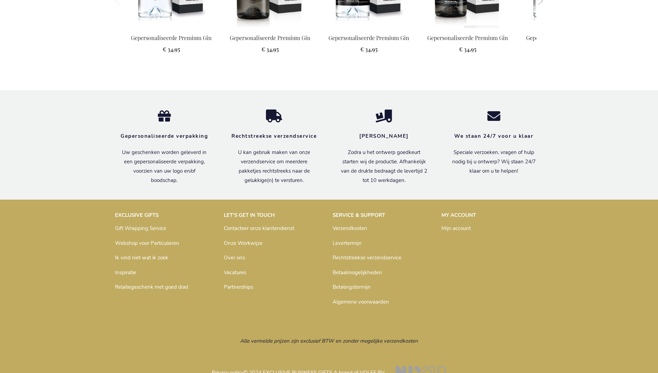
scroll to position [888, 0]
